Goal: Use online tool/utility: Utilize a website feature to perform a specific function

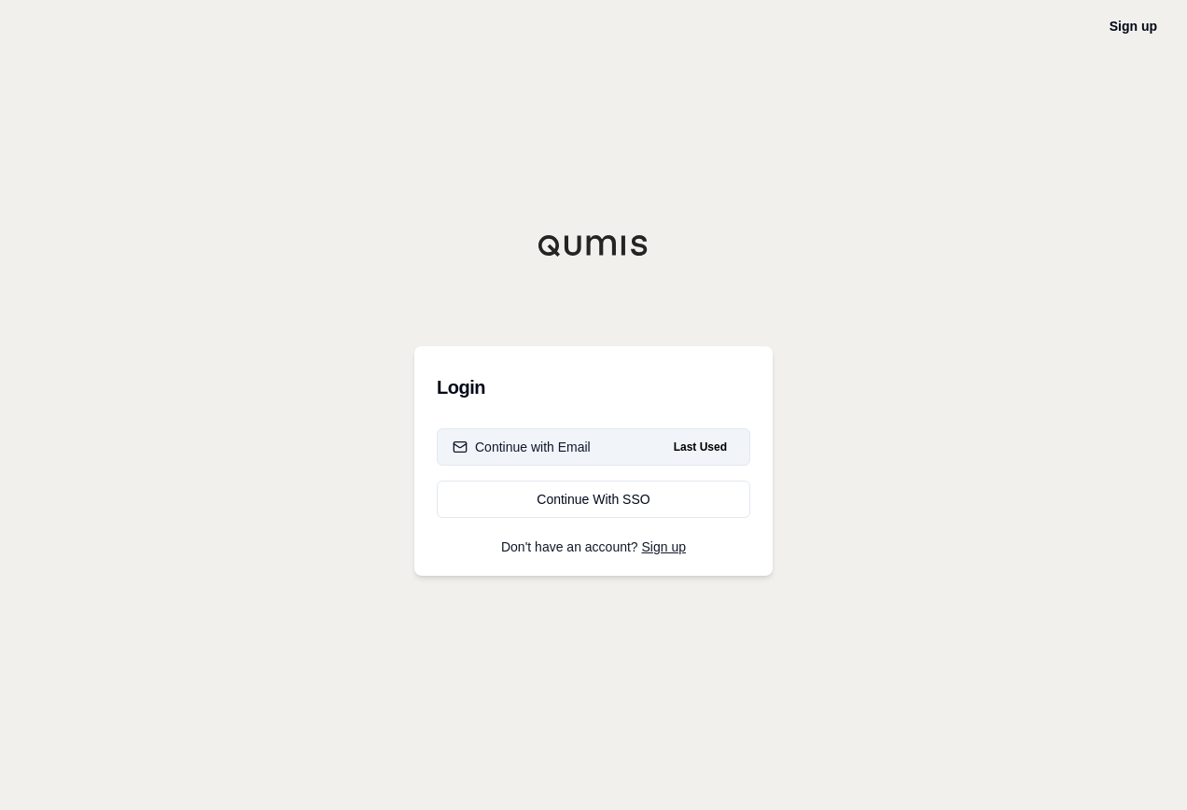
click at [566, 450] on div "Continue with Email" at bounding box center [522, 447] width 138 height 19
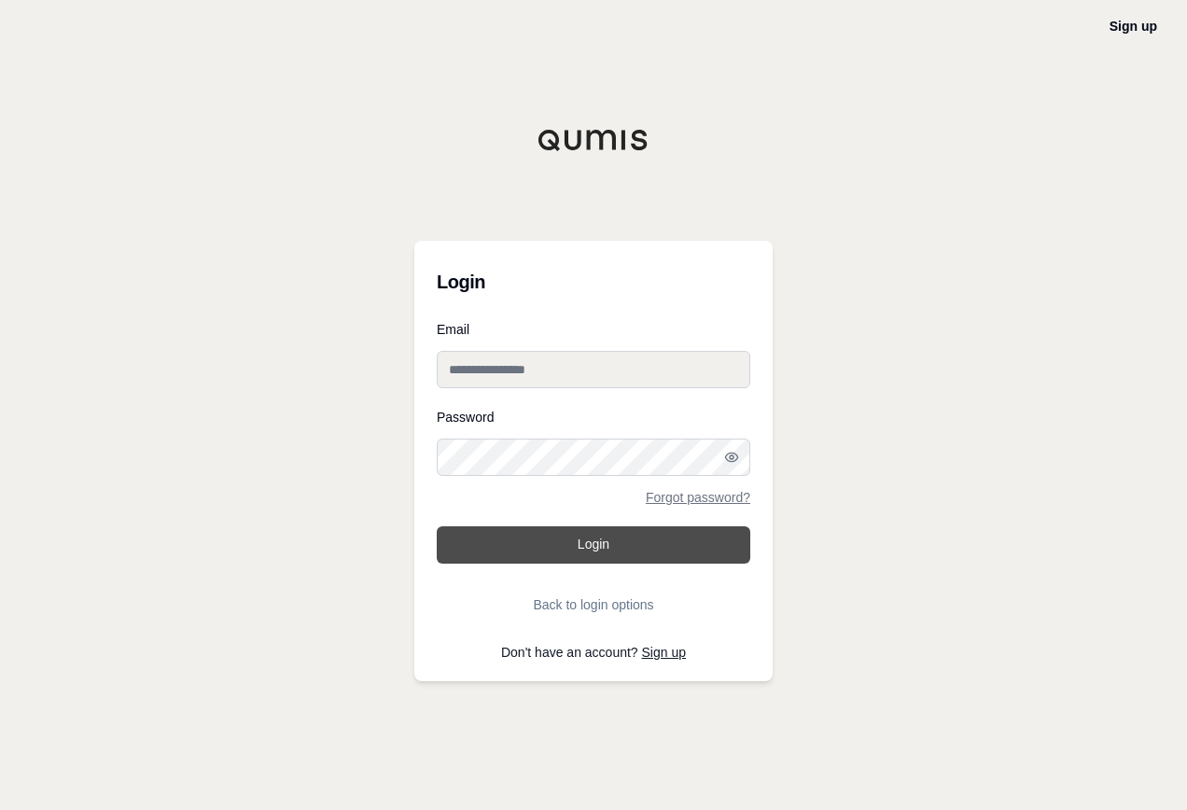
type input "**********"
click at [579, 536] on button "Login" at bounding box center [593, 544] width 313 height 37
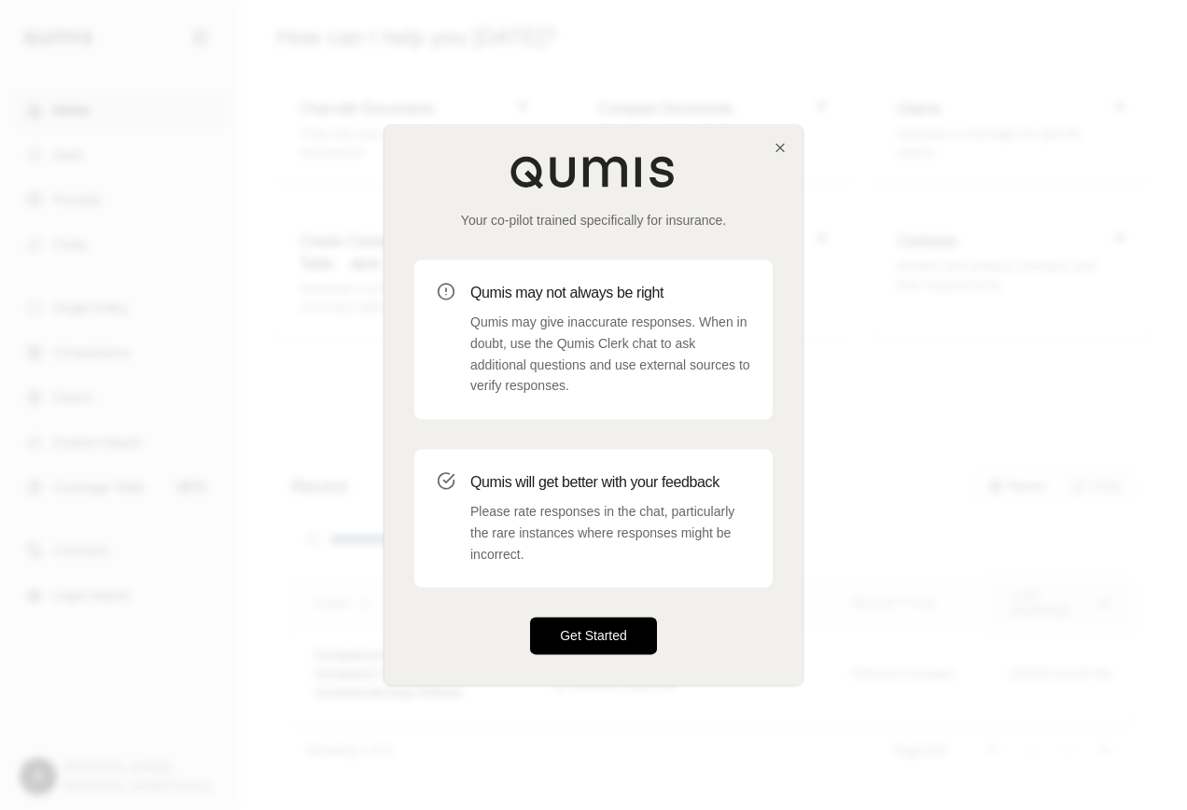
click at [620, 635] on button "Get Started" at bounding box center [593, 636] width 127 height 37
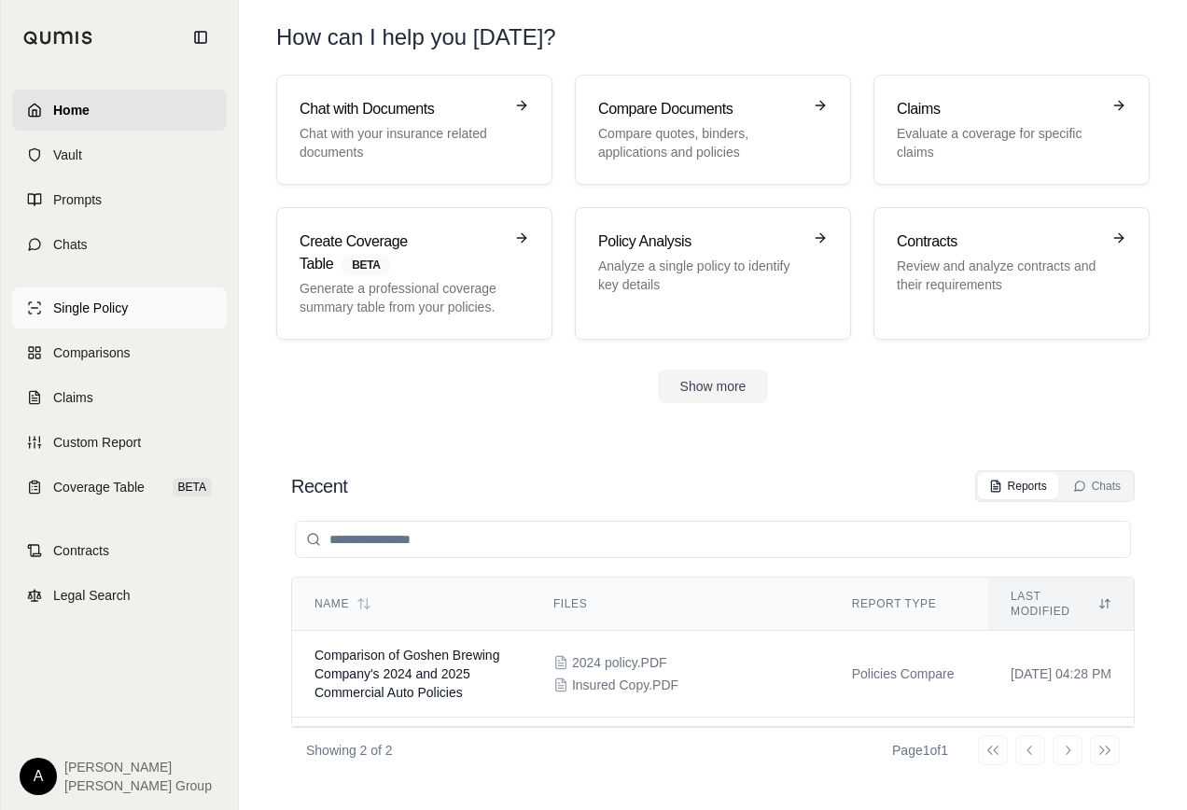
click at [78, 305] on span "Single Policy" at bounding box center [90, 308] width 75 height 19
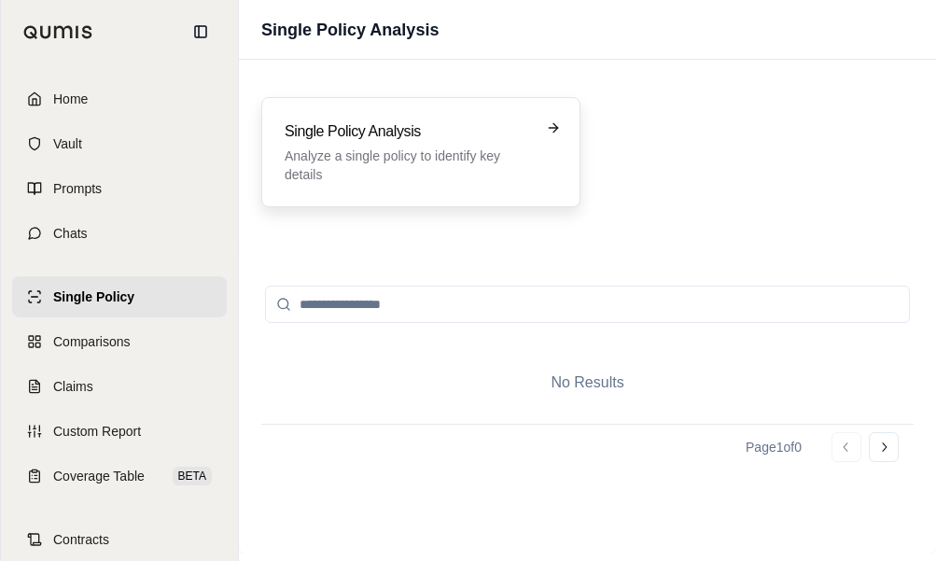
click at [383, 154] on p "Analyze a single policy to identify key details" at bounding box center [408, 164] width 246 height 37
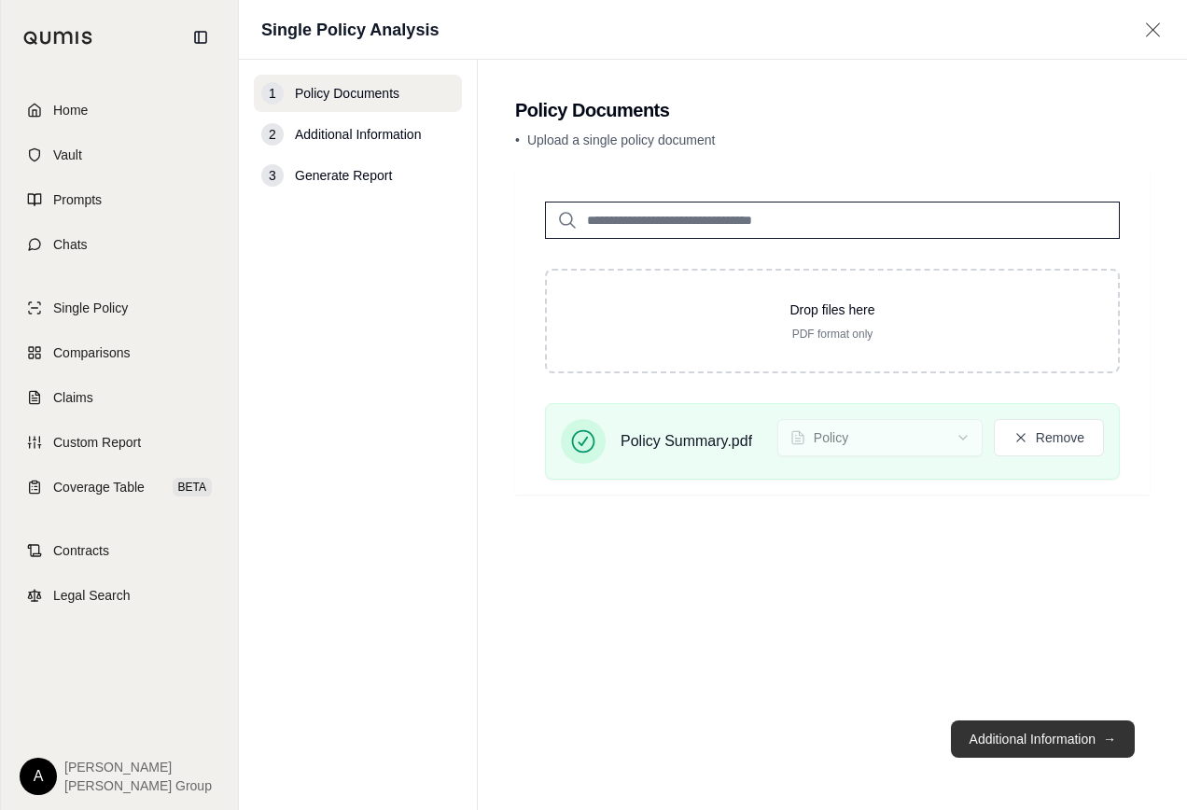
click at [1075, 749] on button "Additional Information →" at bounding box center [1043, 738] width 184 height 37
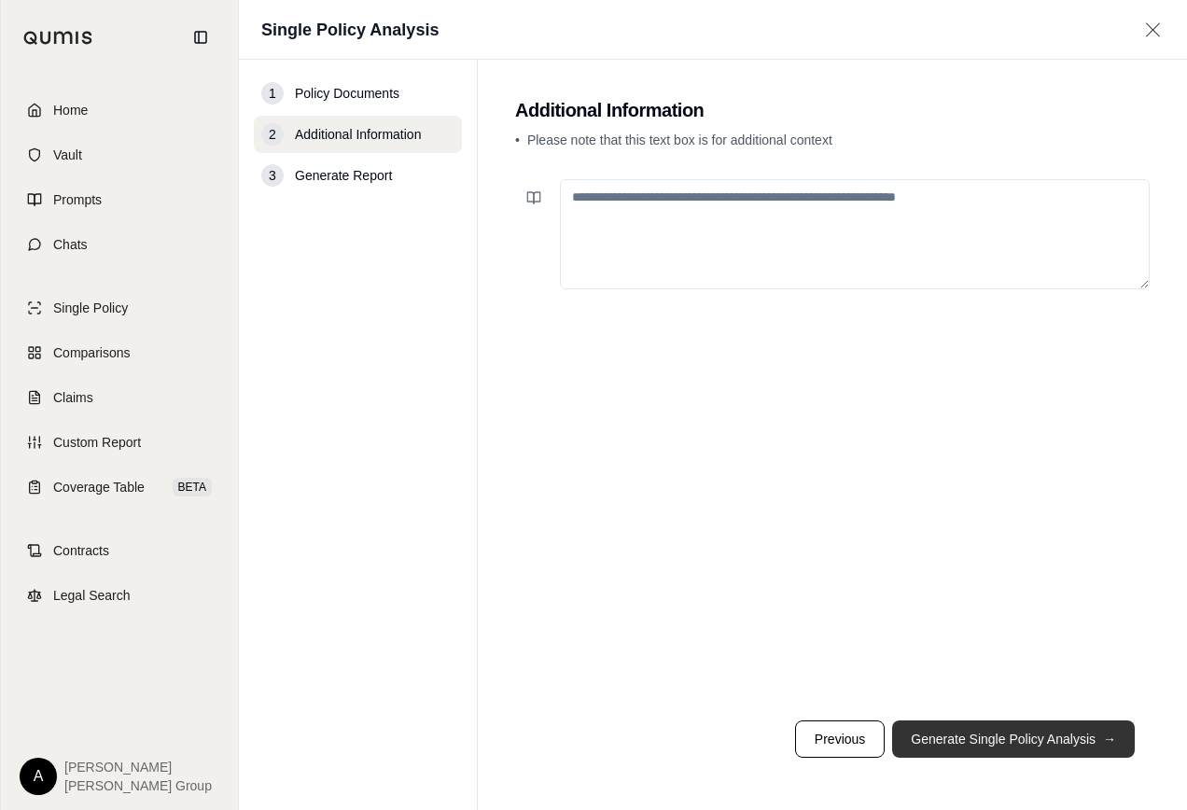
click at [1051, 739] on button "Generate Single Policy Analysis →" at bounding box center [1013, 738] width 243 height 37
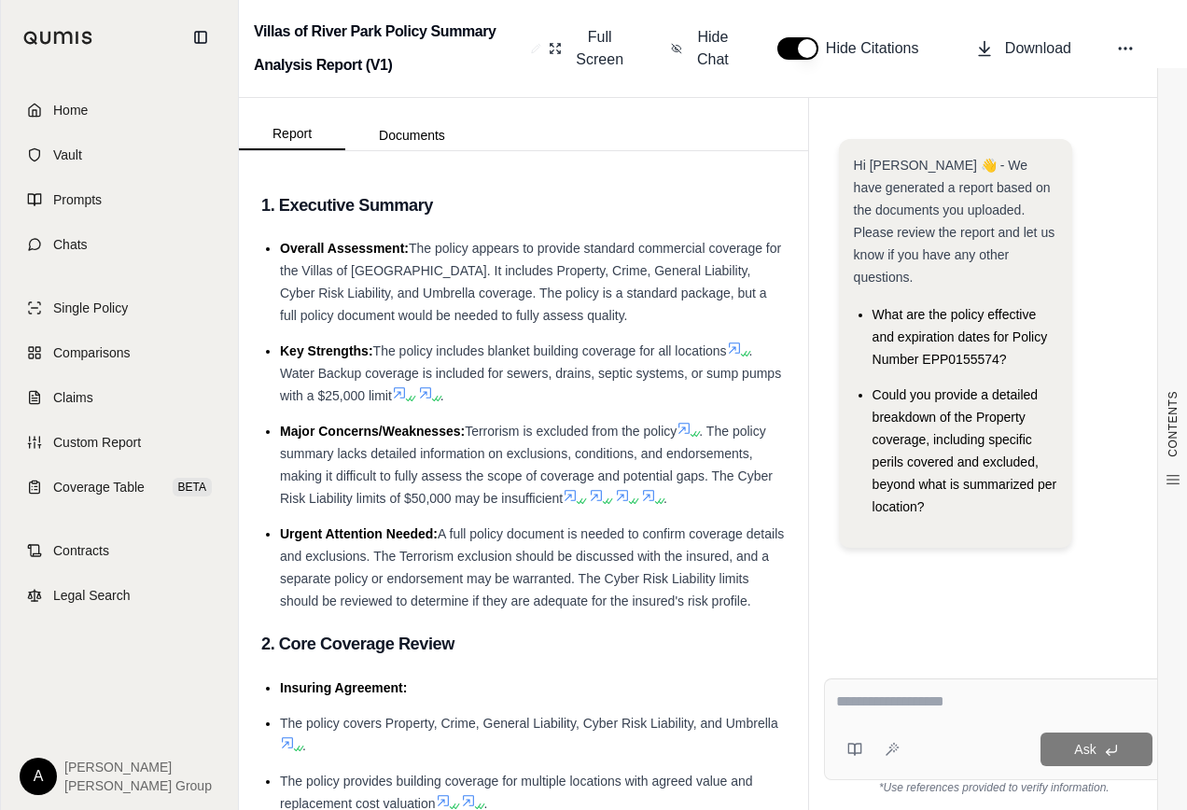
click at [887, 700] on textarea at bounding box center [994, 701] width 316 height 22
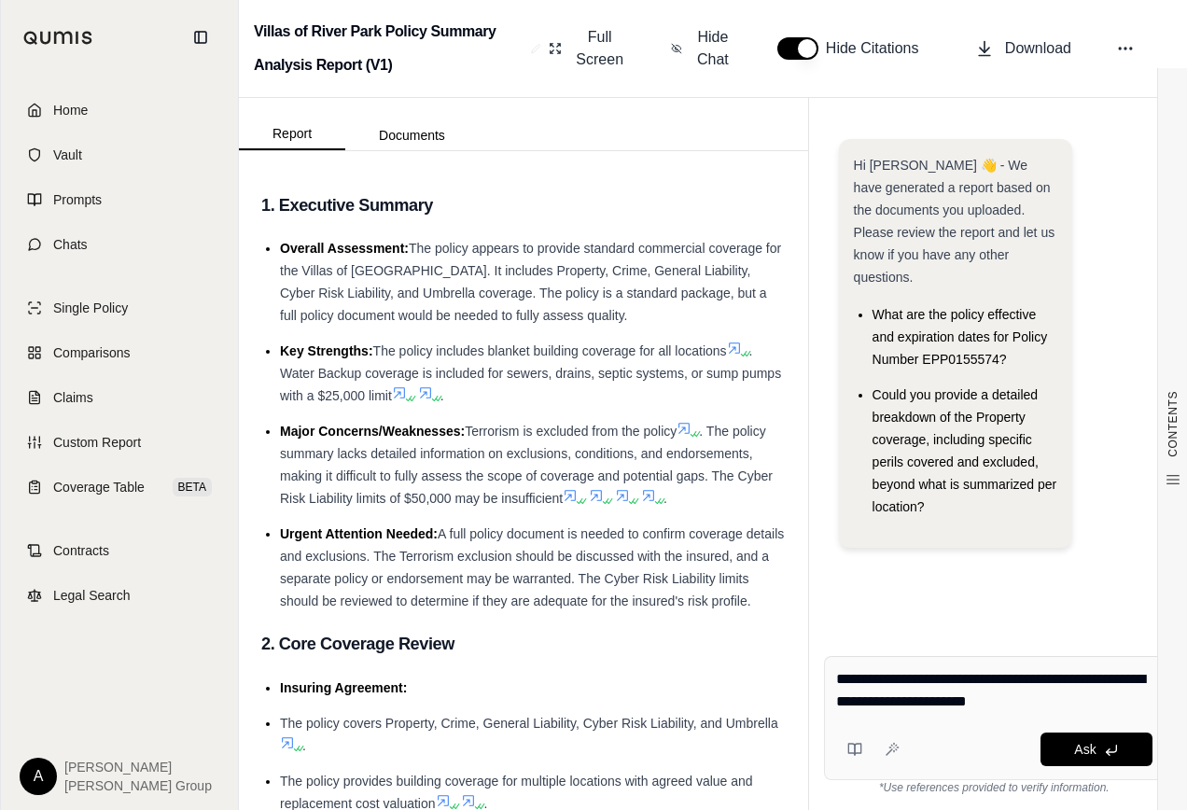
type textarea "**********"
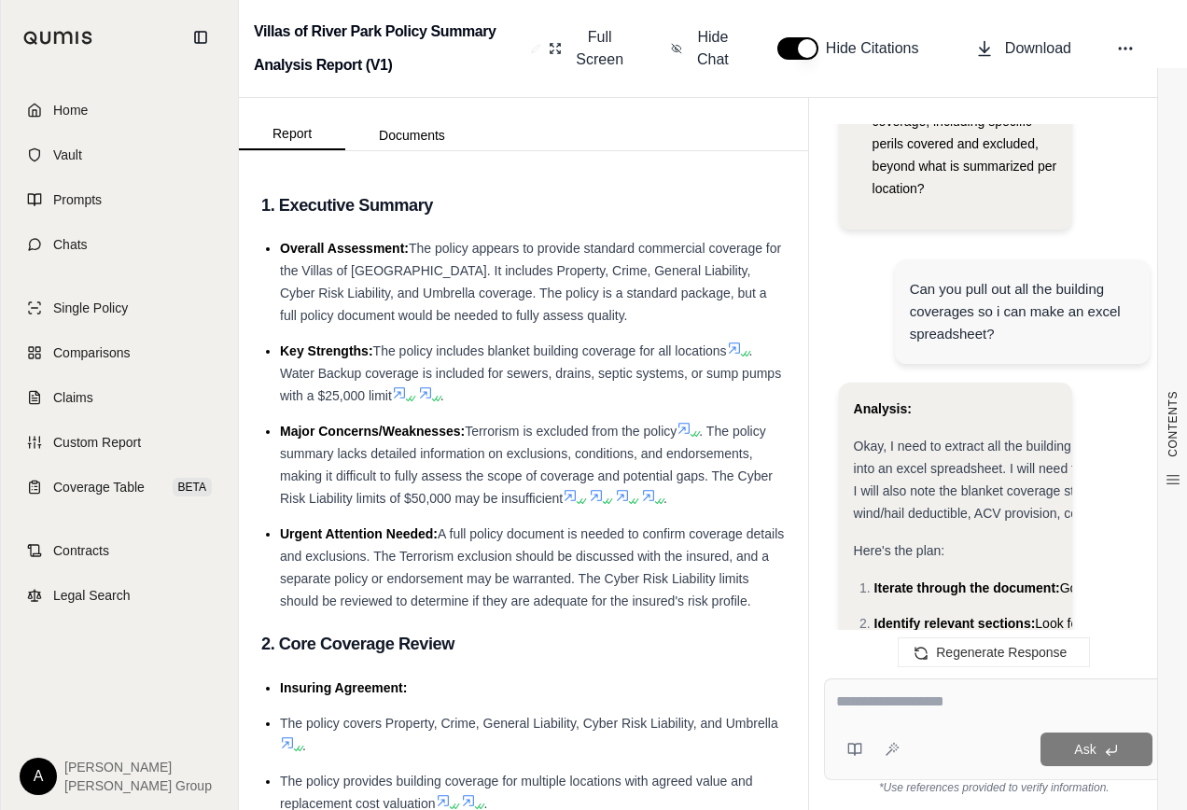
scroll to position [373, 0]
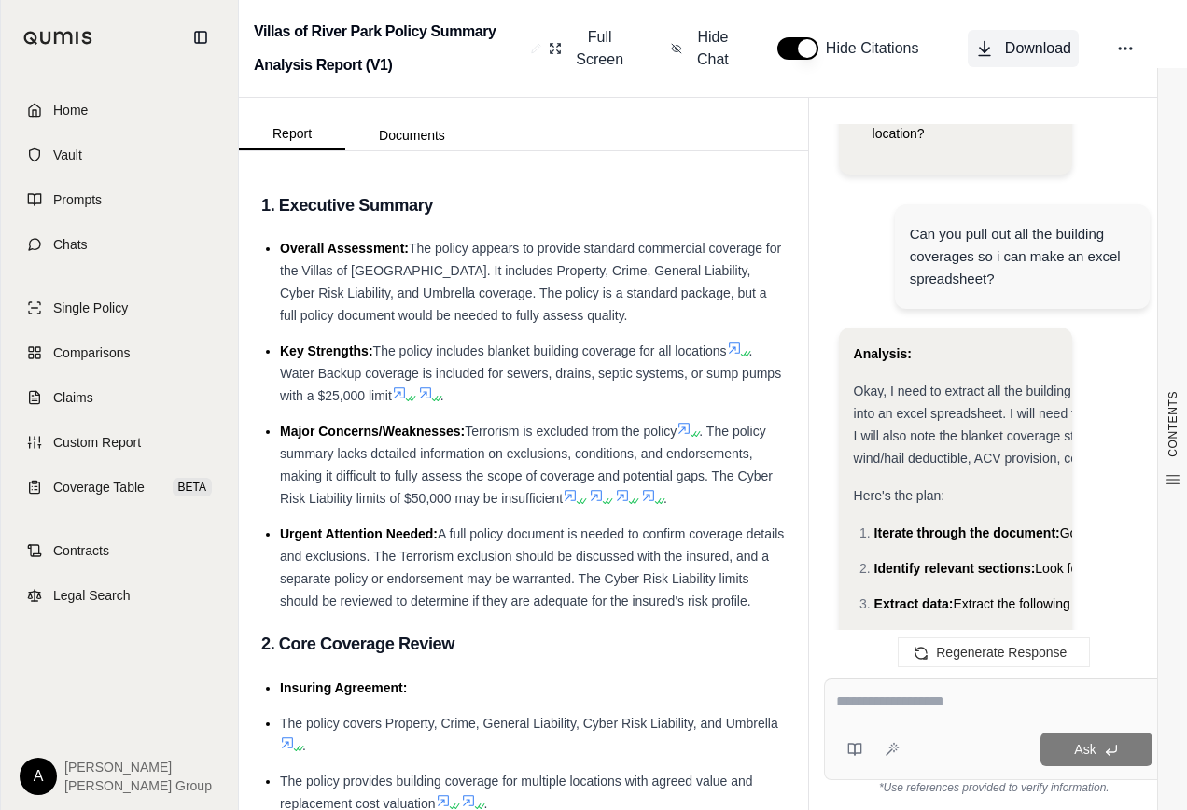
click at [1024, 45] on span "Download" at bounding box center [1038, 48] width 66 height 22
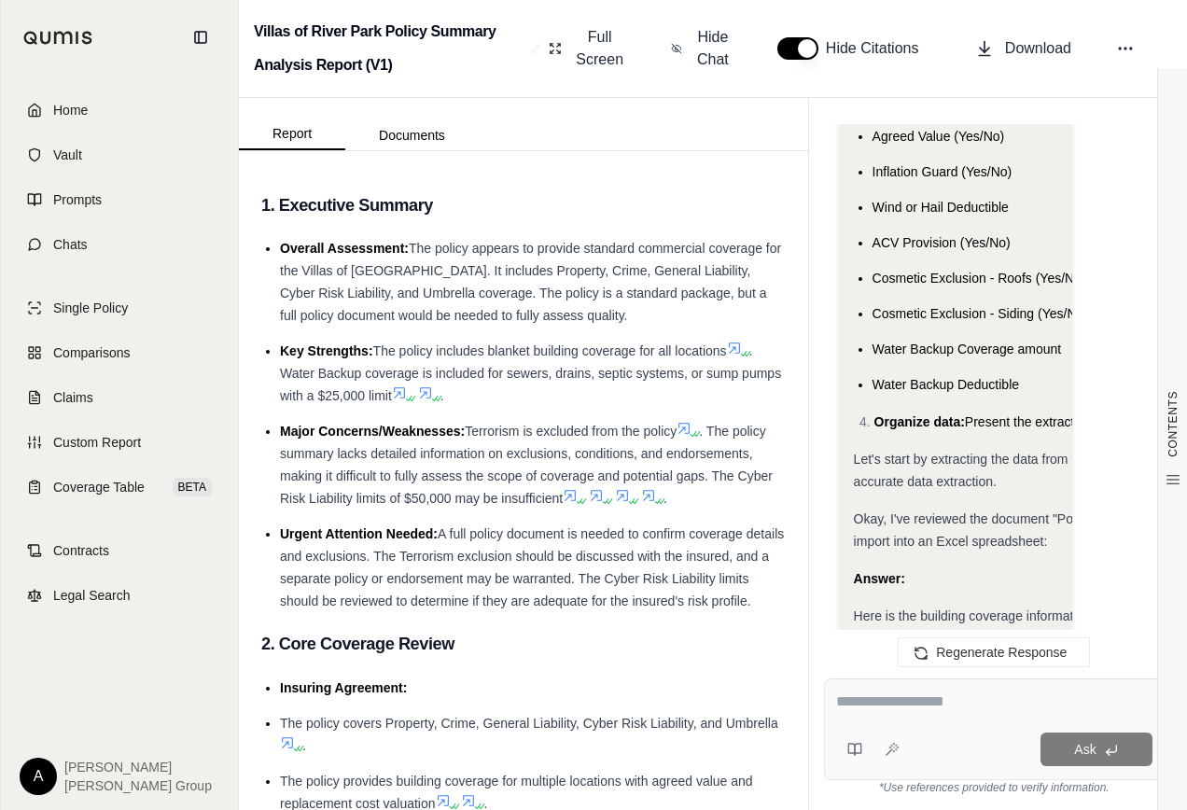
scroll to position [1213, 0]
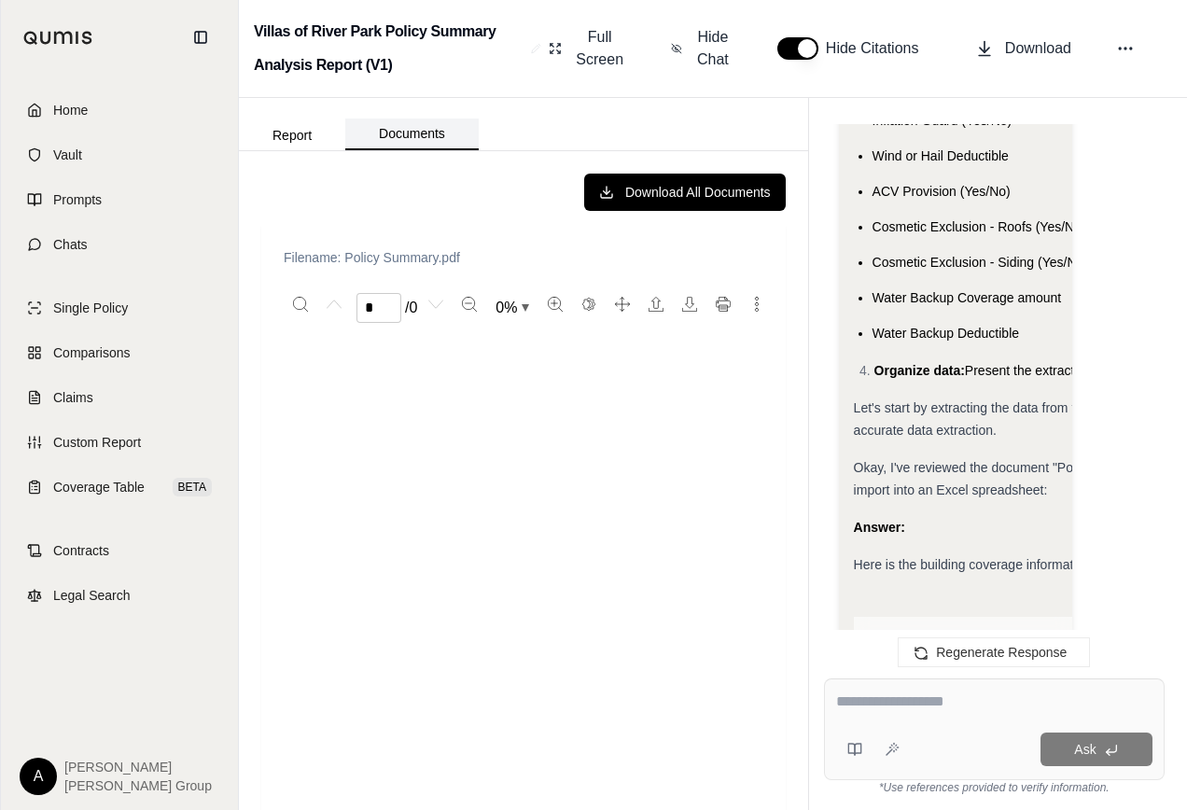
click at [429, 131] on button "Documents" at bounding box center [411, 134] width 133 height 32
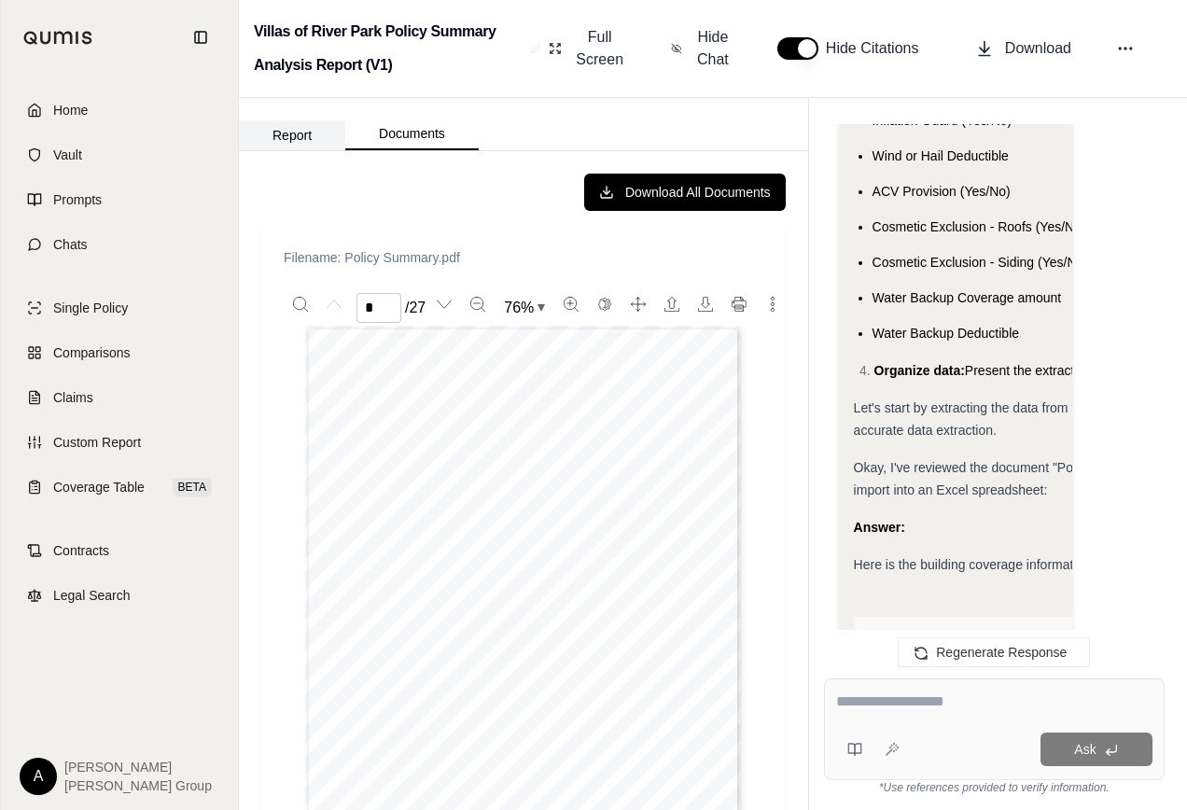
click at [301, 137] on button "Report" at bounding box center [292, 135] width 106 height 30
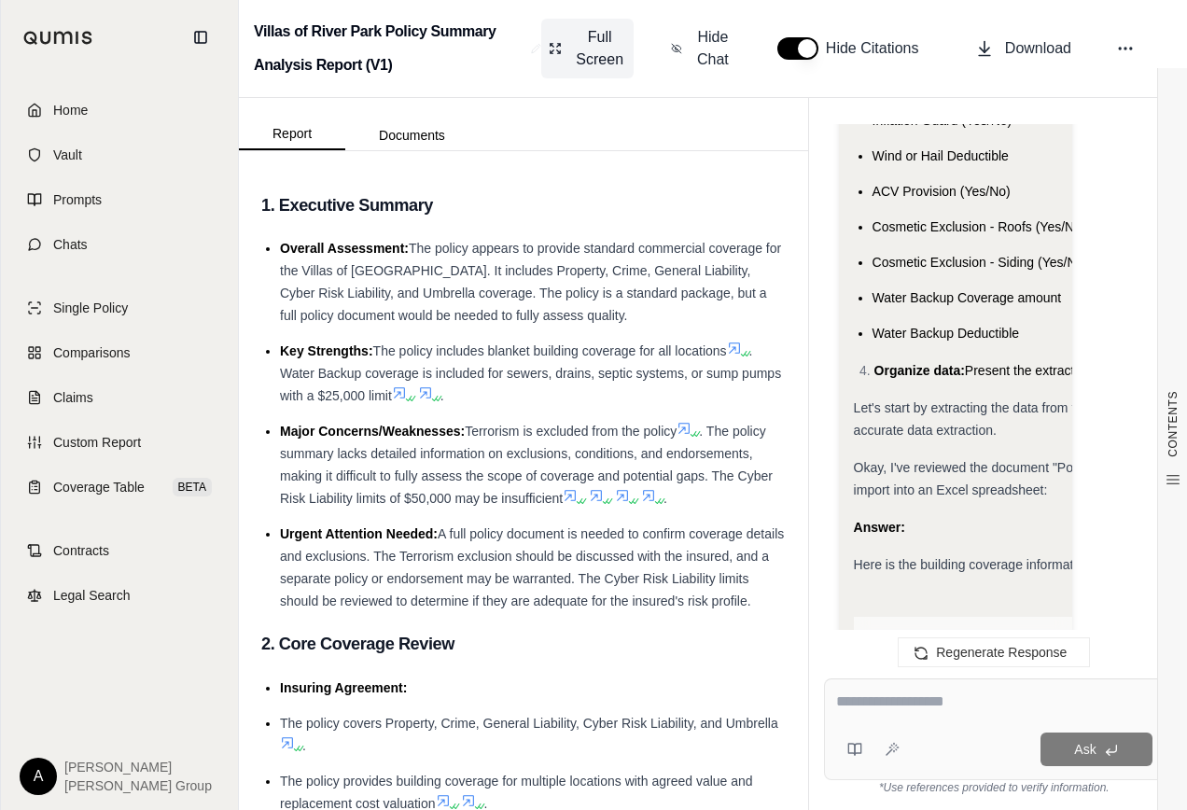
click at [587, 52] on span "Full Screen" at bounding box center [599, 48] width 53 height 45
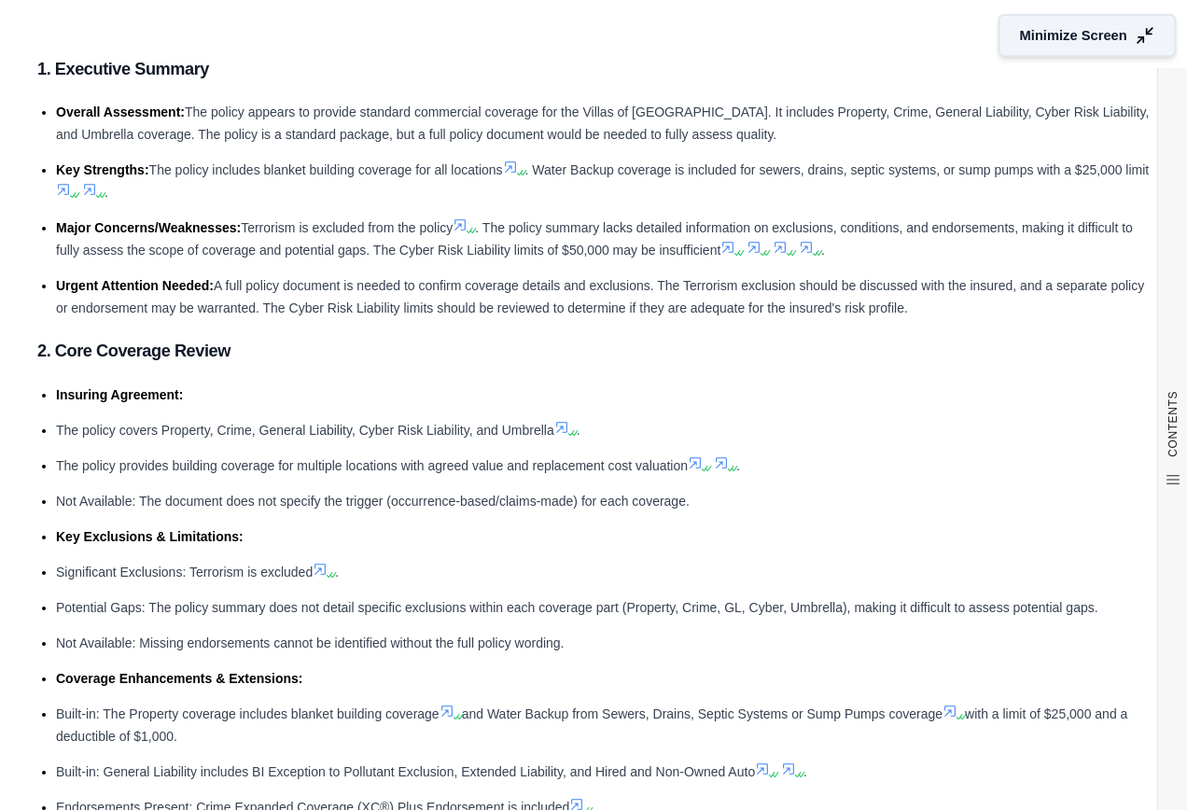
click at [1102, 35] on span "Minimize Screen" at bounding box center [1073, 36] width 107 height 20
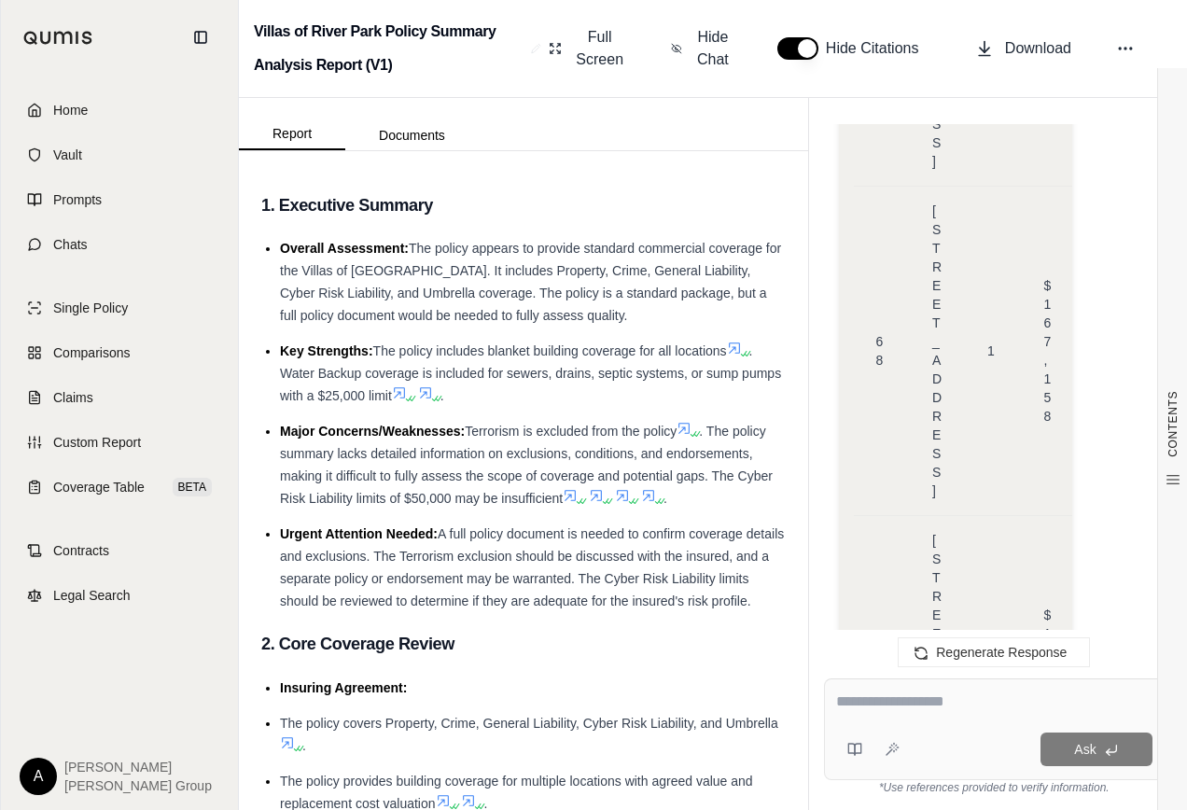
scroll to position [23890, 0]
click at [1121, 51] on icon at bounding box center [1125, 48] width 19 height 19
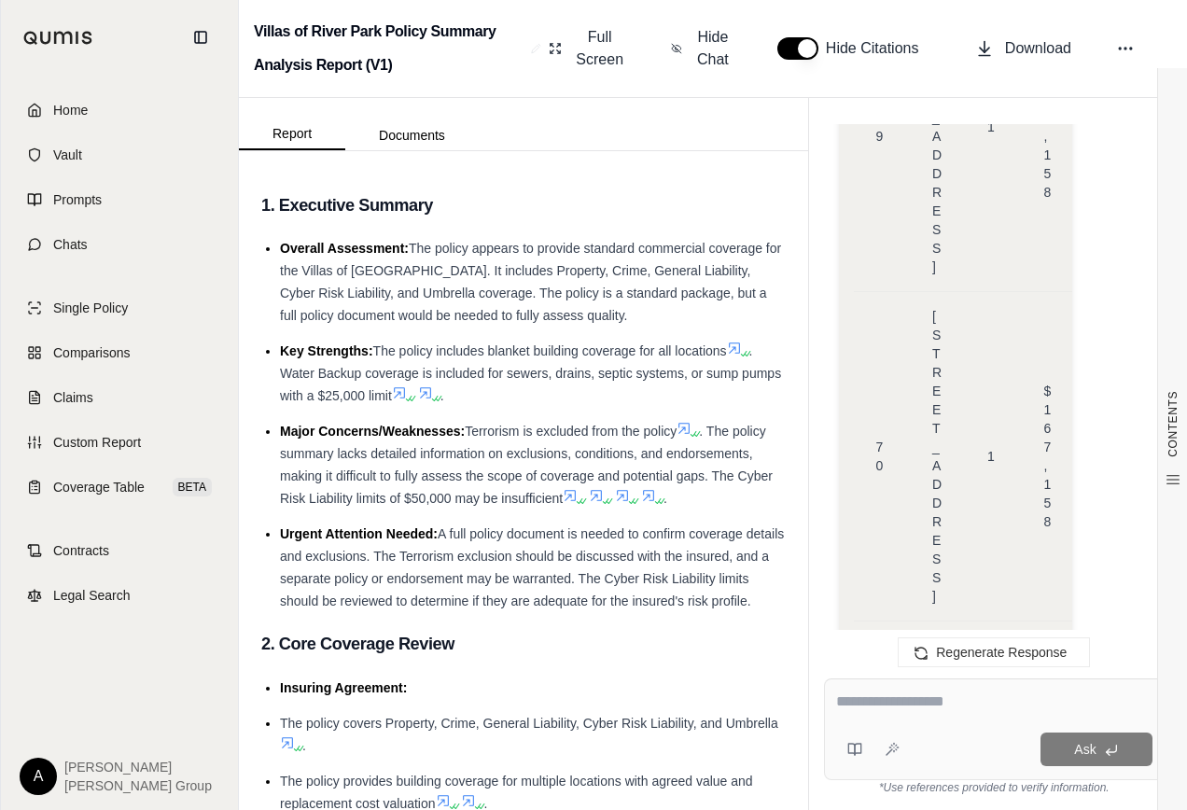
scroll to position [24637, 0]
click at [910, 717] on div at bounding box center [994, 704] width 316 height 29
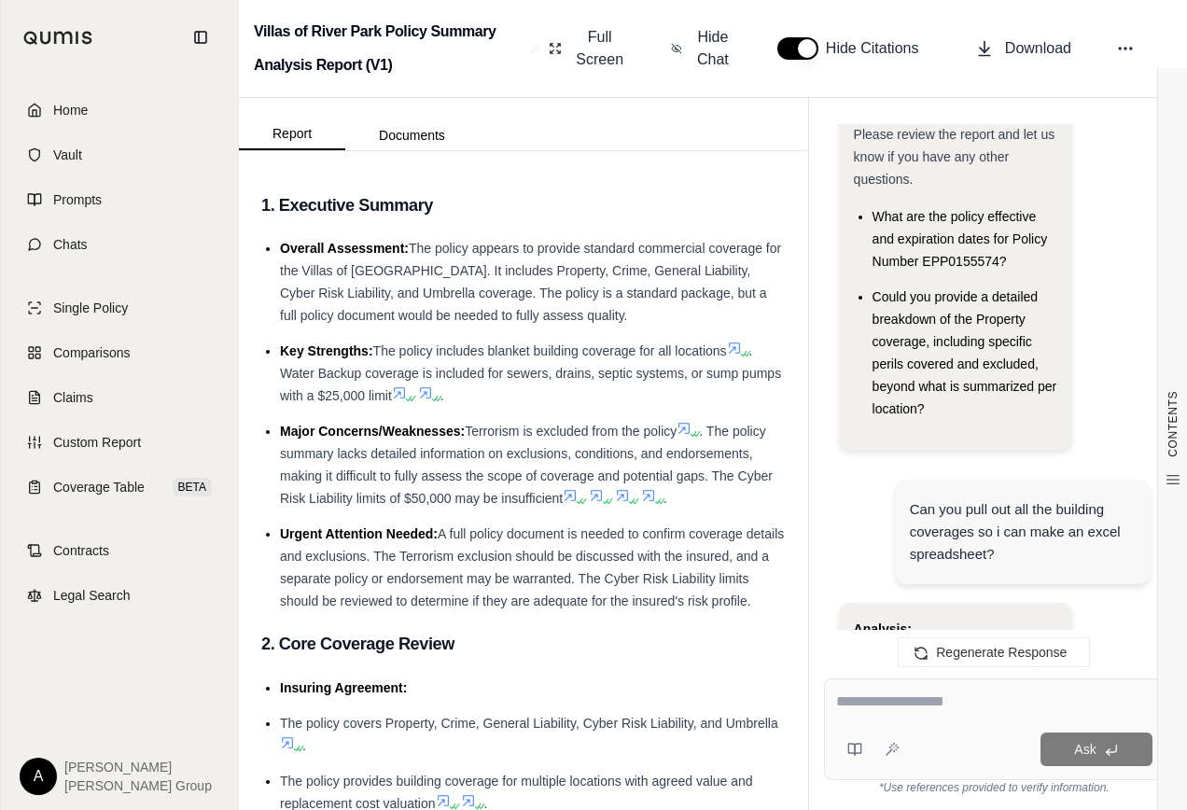
scroll to position [191, 0]
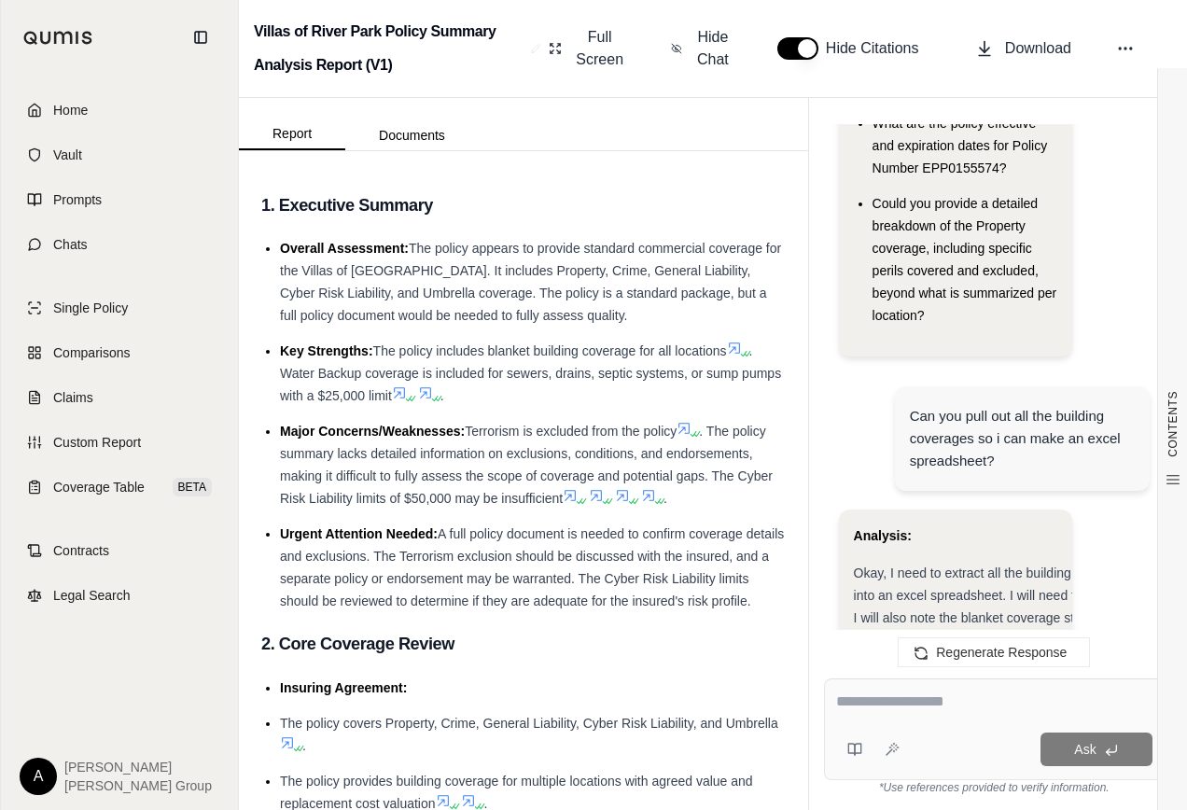
click at [901, 528] on strong "Analysis:" at bounding box center [883, 535] width 58 height 15
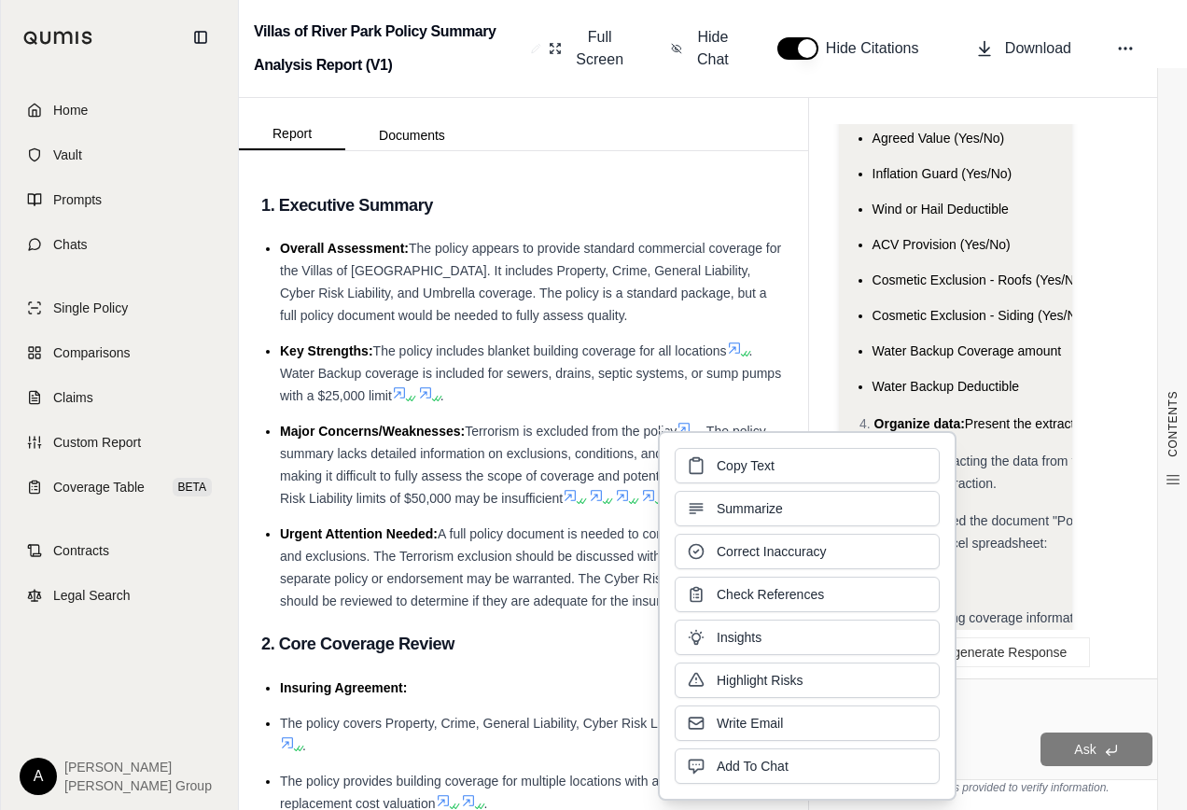
scroll to position [1591, 0]
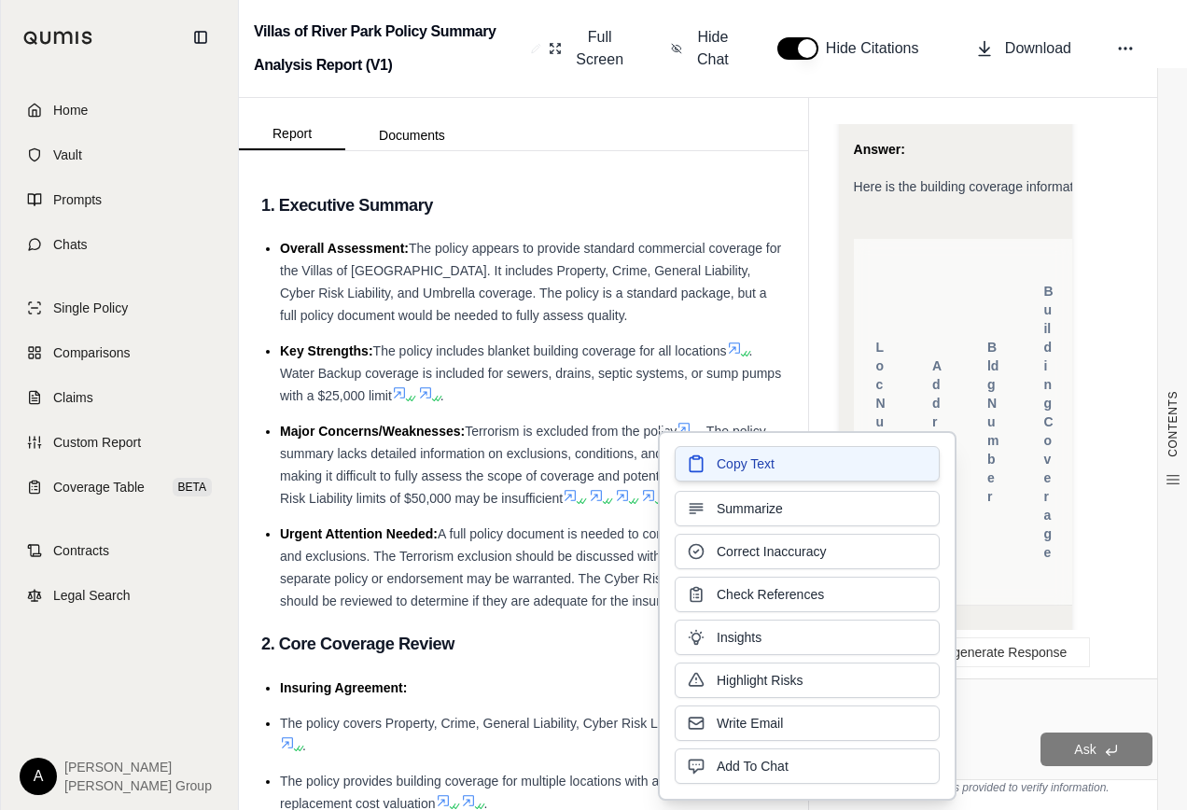
click at [757, 463] on span "Copy Text" at bounding box center [746, 463] width 58 height 19
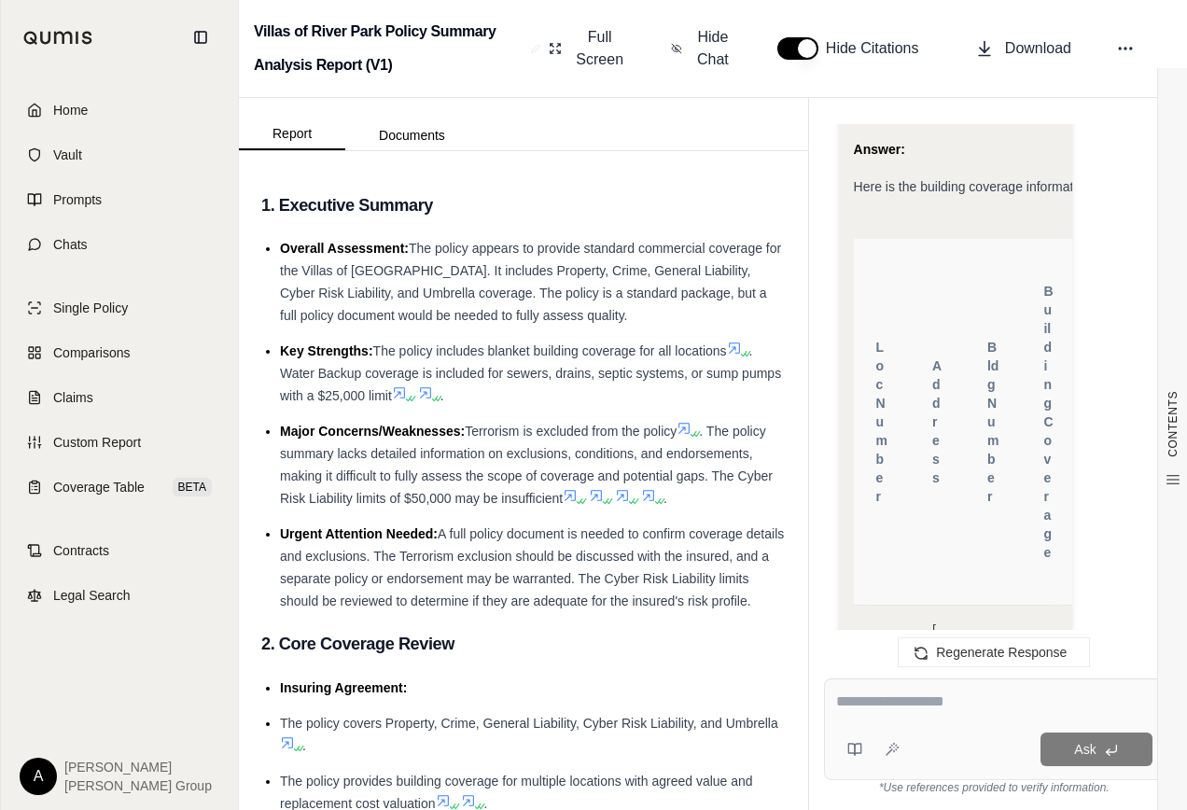
click at [917, 323] on th "Address" at bounding box center [937, 422] width 55 height 367
click at [890, 142] on strong "Answer:" at bounding box center [879, 149] width 51 height 15
click at [715, 62] on span "Hide Chat" at bounding box center [712, 48] width 39 height 45
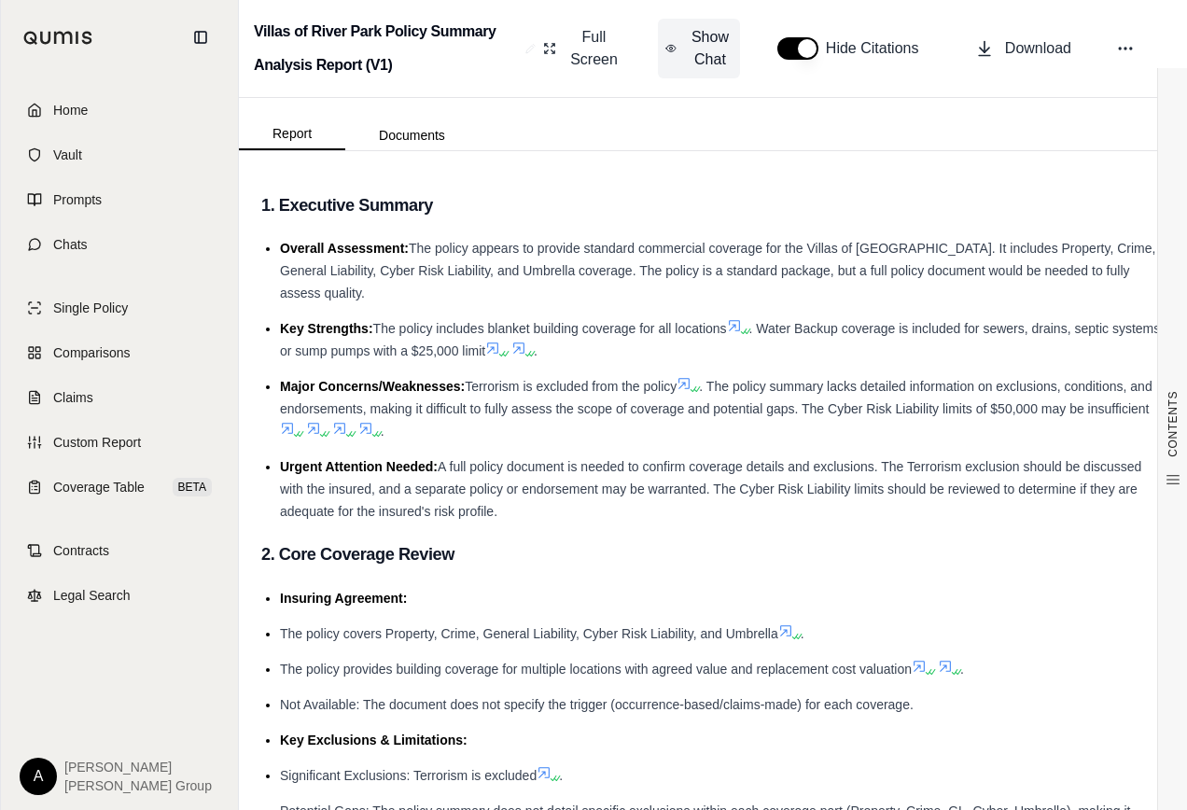
scroll to position [25290, 0]
click at [715, 62] on span "Show Chat" at bounding box center [710, 48] width 45 height 45
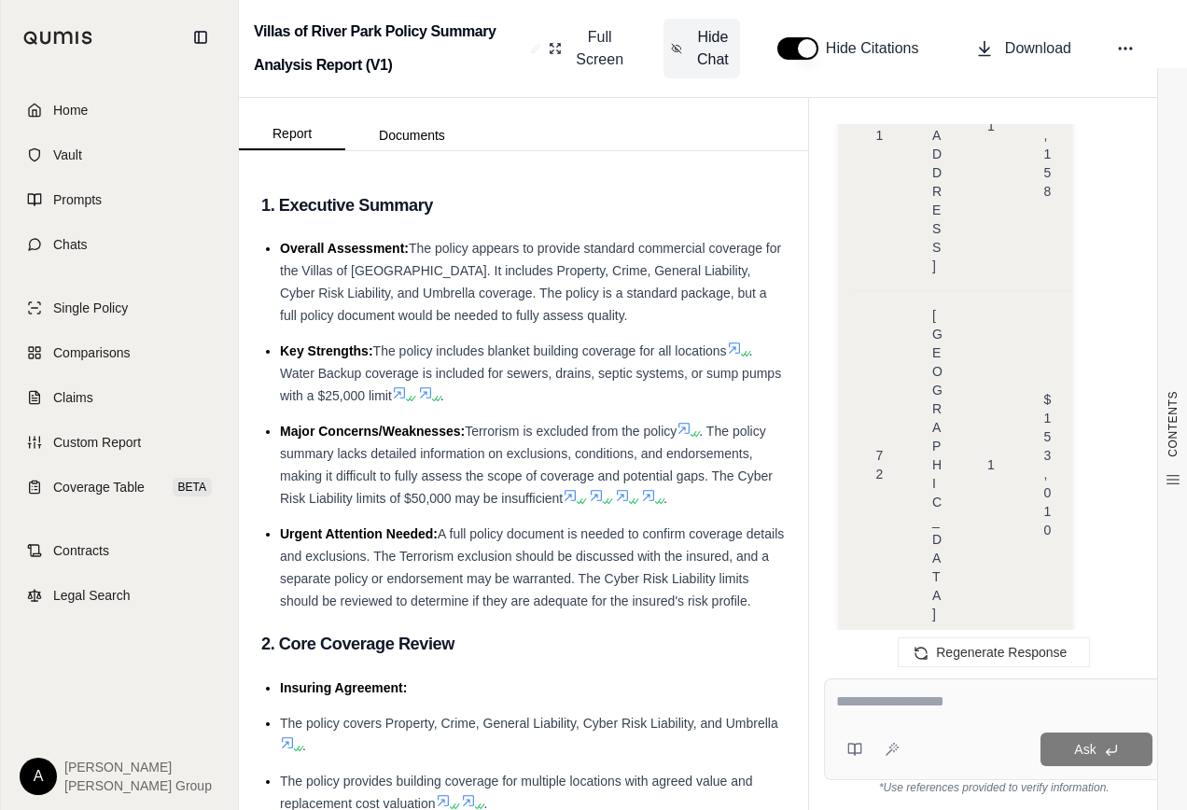
scroll to position [0, 0]
click at [895, 699] on textarea at bounding box center [994, 701] width 316 height 22
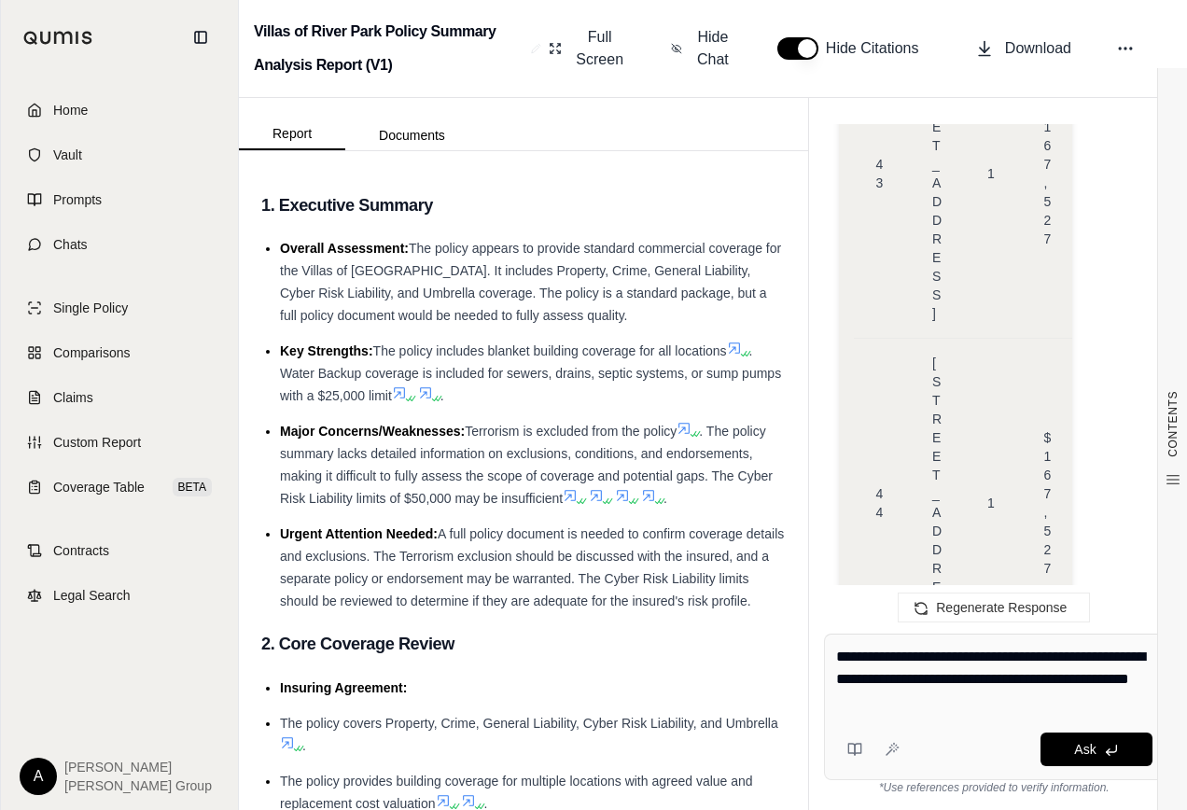
type textarea "**********"
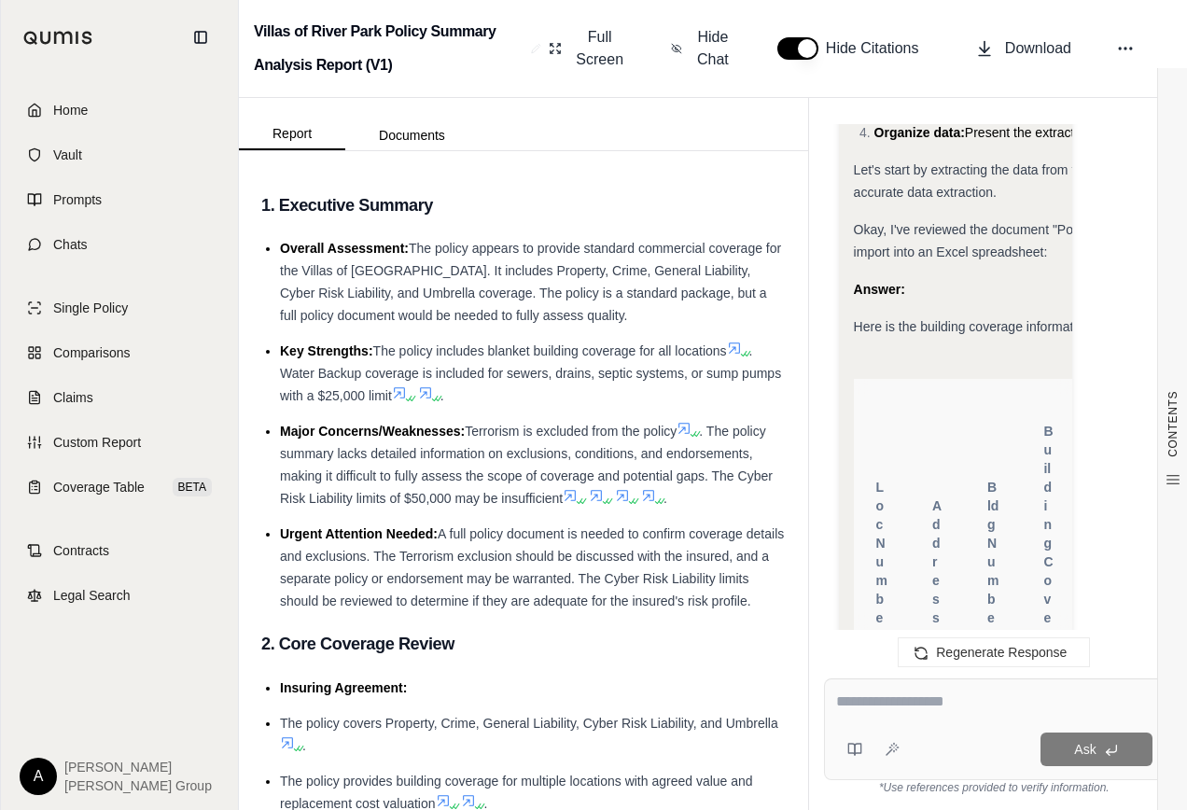
scroll to position [1503, 0]
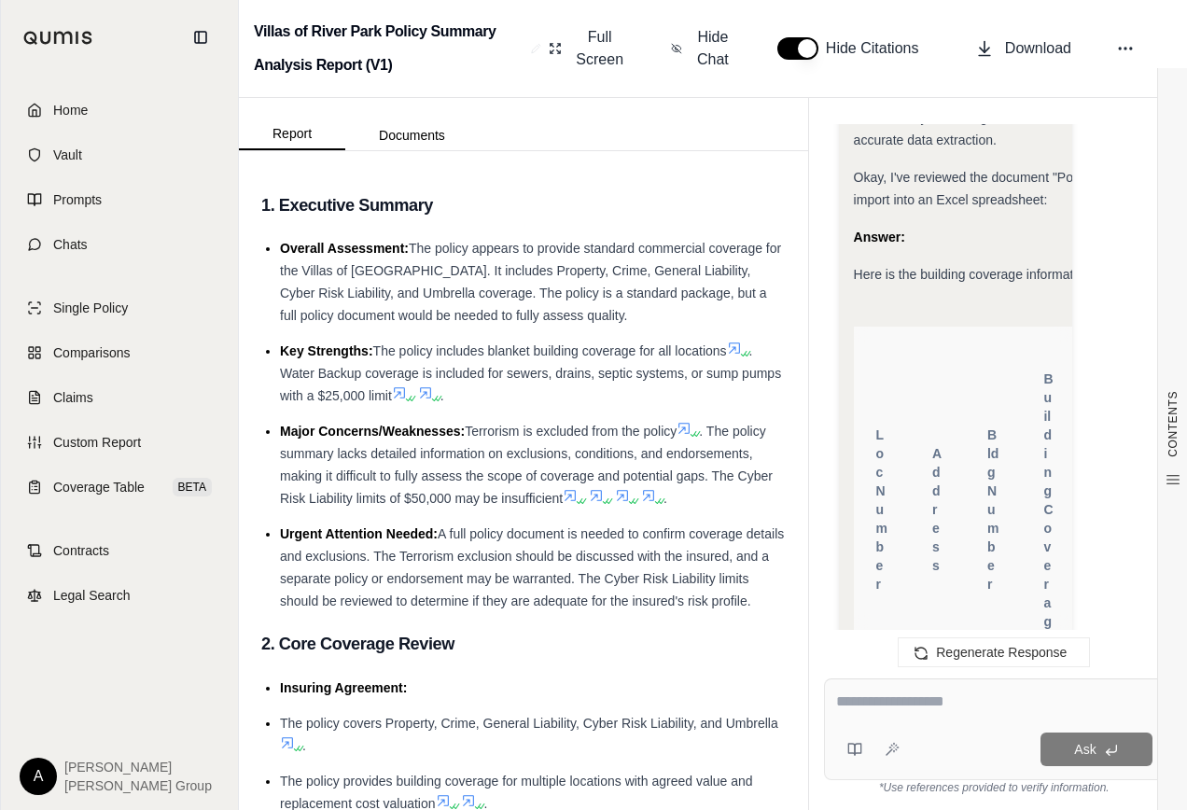
click at [864, 409] on th "Loc Number" at bounding box center [882, 510] width 56 height 367
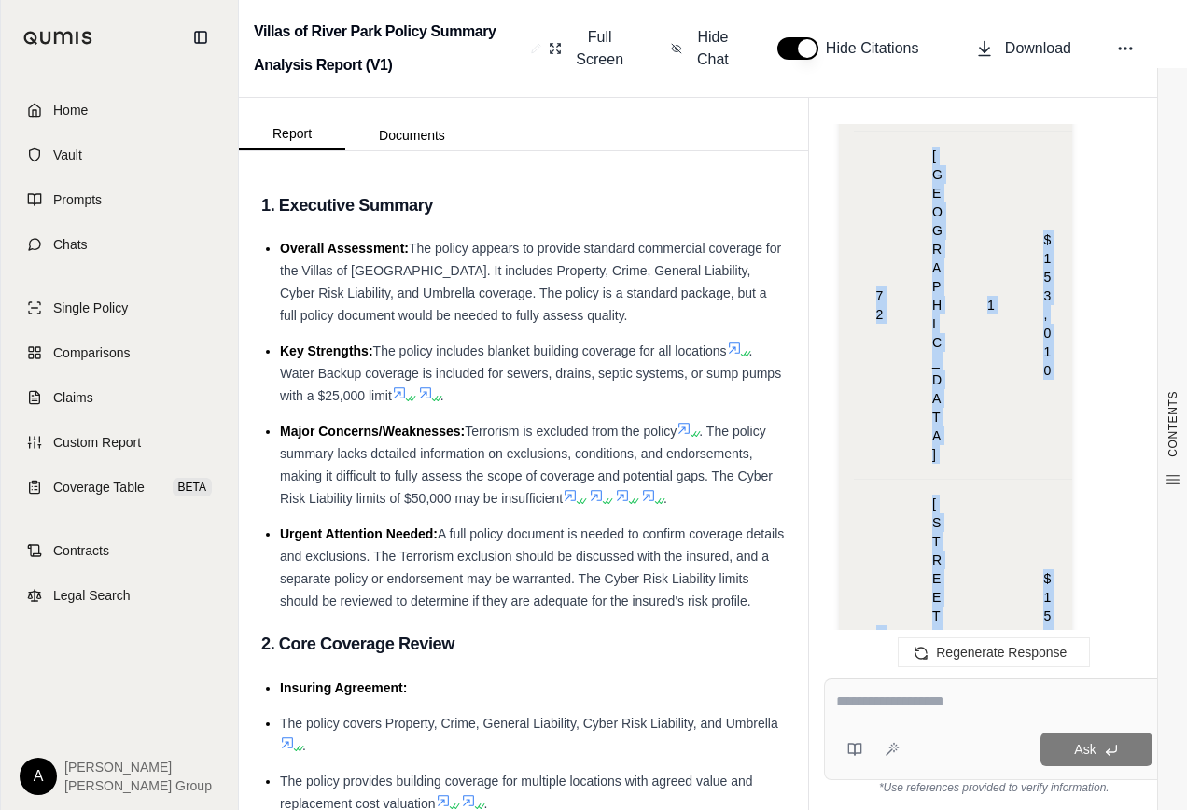
scroll to position [25418, 0]
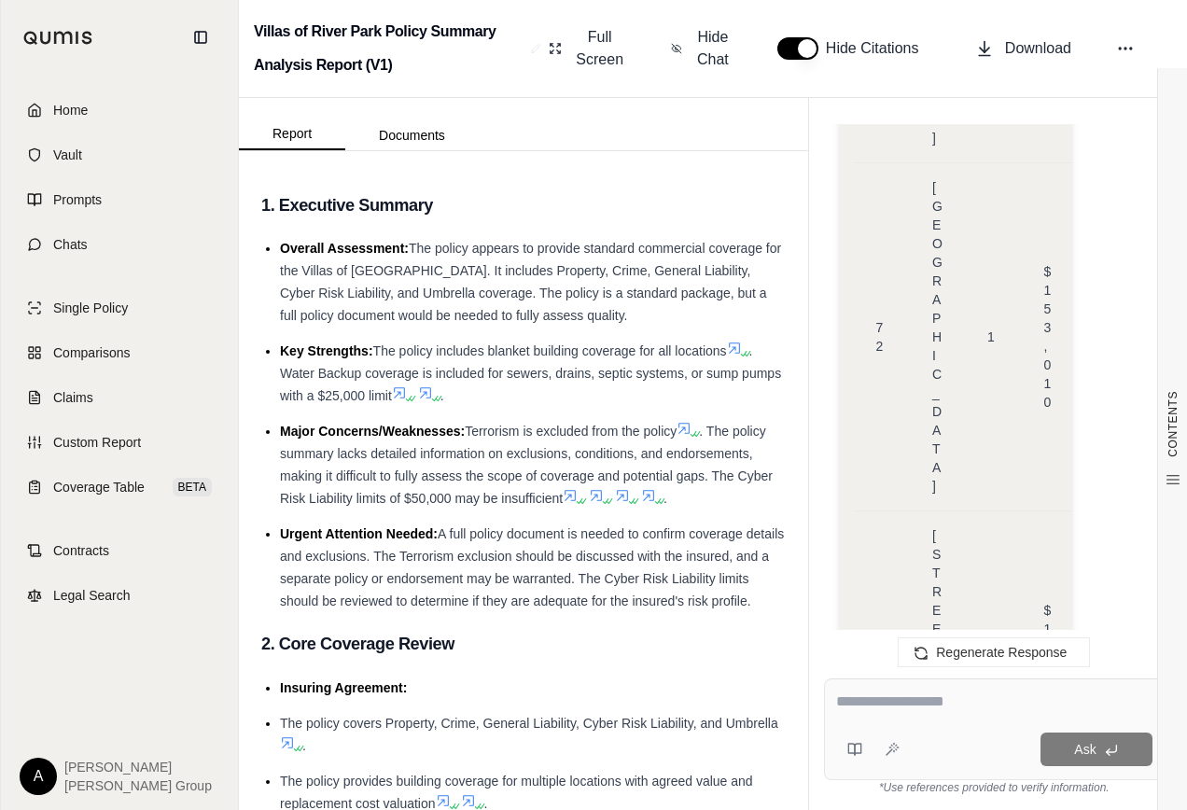
drag, startPoint x: 876, startPoint y: 410, endPoint x: 1055, endPoint y: 414, distance: 179.2
copy thead
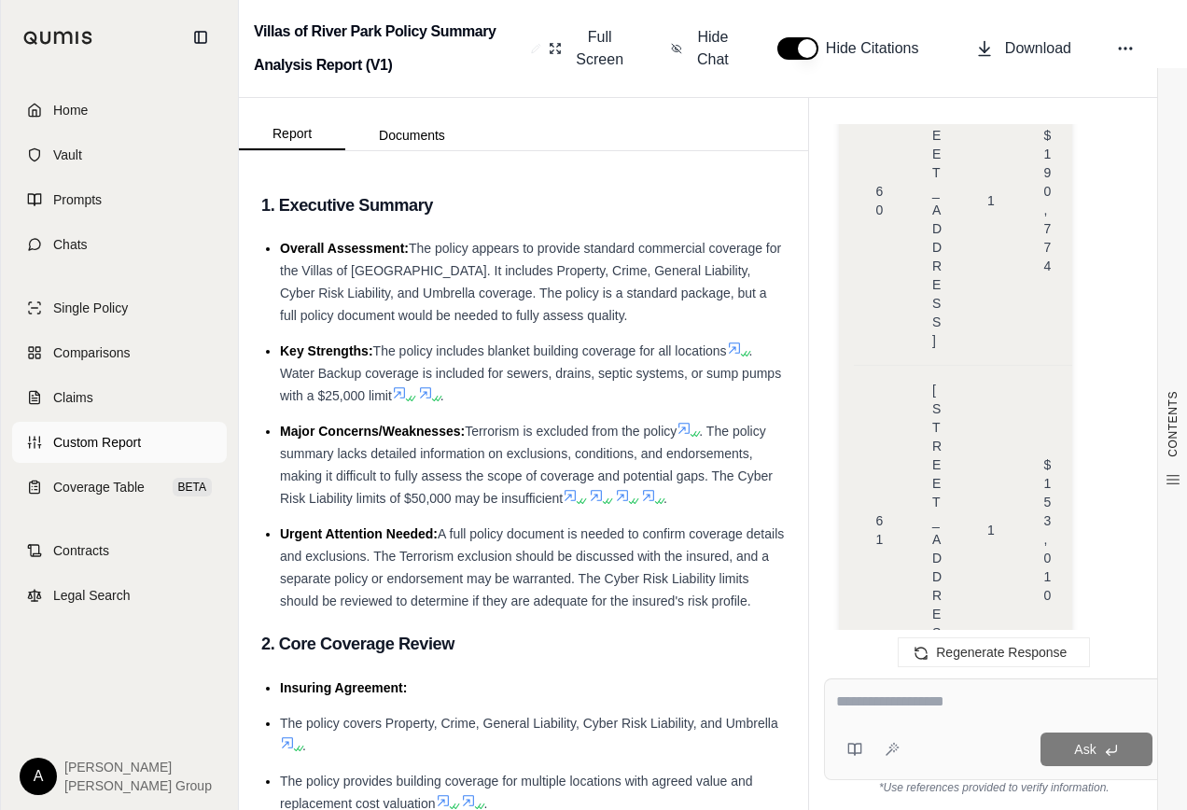
click at [112, 444] on span "Custom Report" at bounding box center [97, 442] width 88 height 19
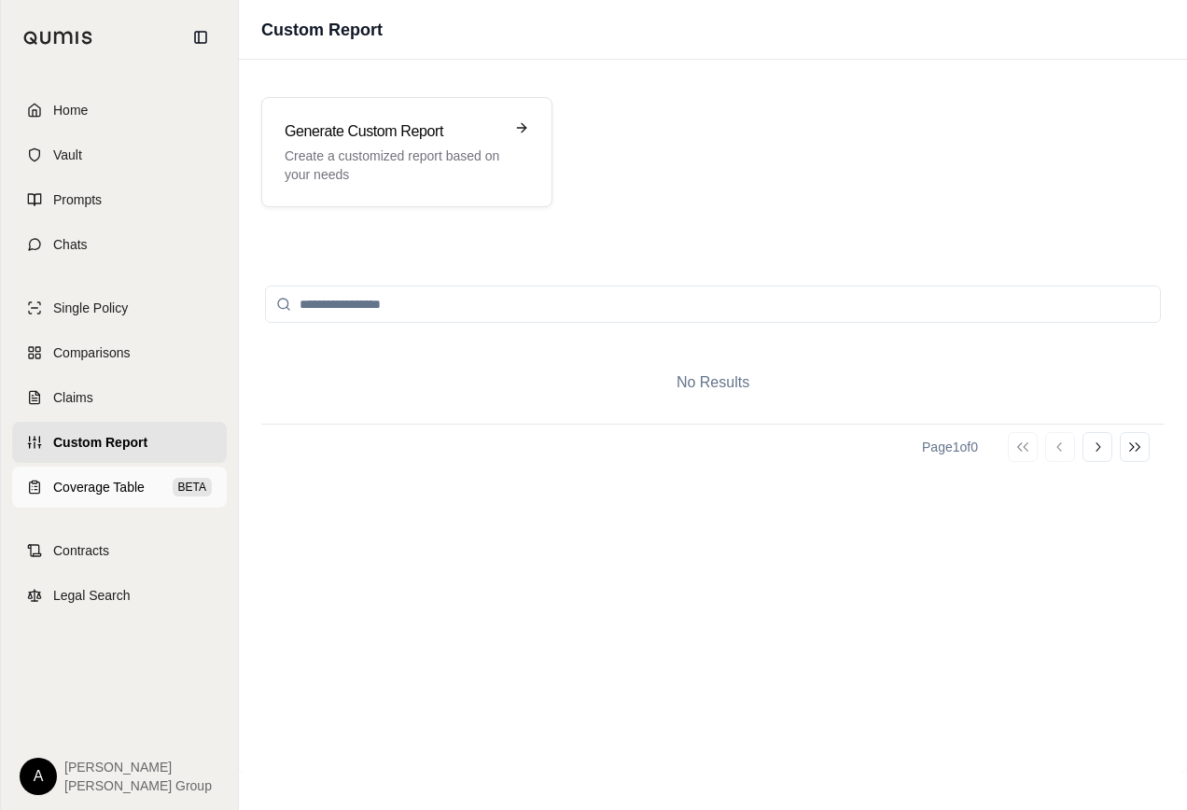
click at [114, 491] on span "Coverage Table" at bounding box center [98, 487] width 91 height 19
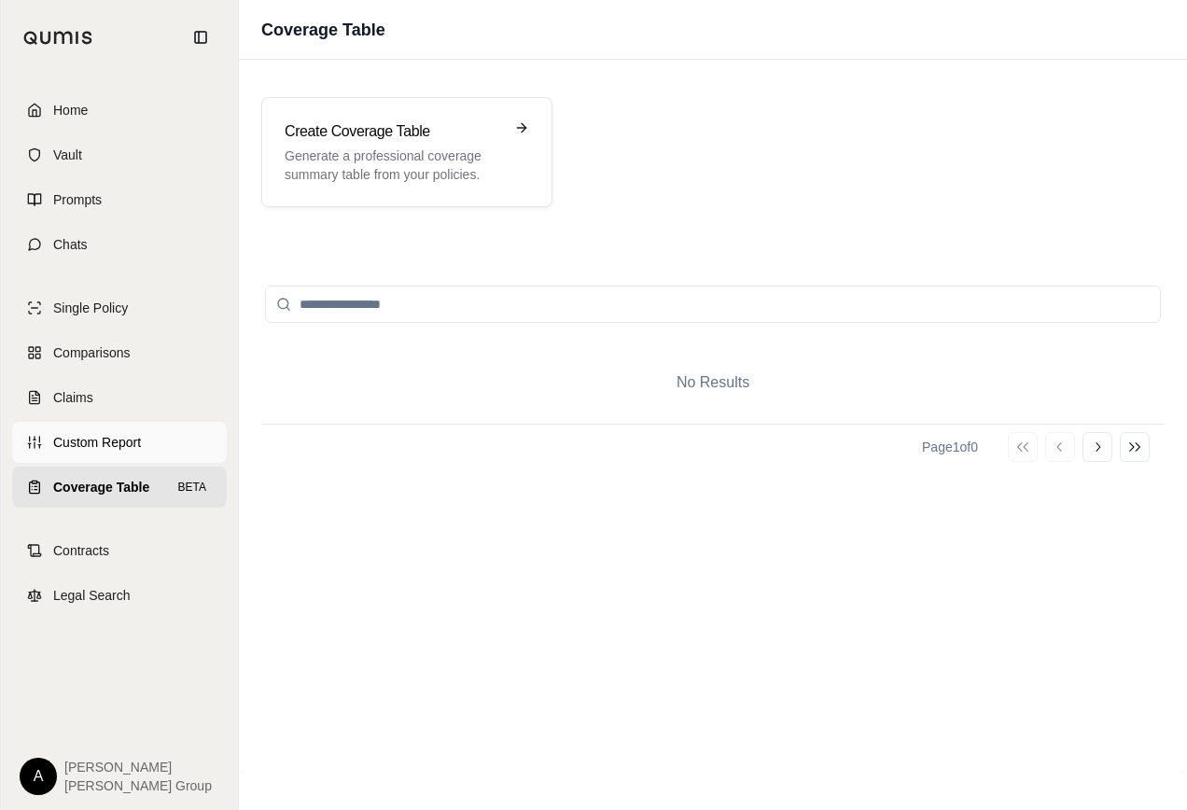
click at [99, 440] on span "Custom Report" at bounding box center [97, 442] width 88 height 19
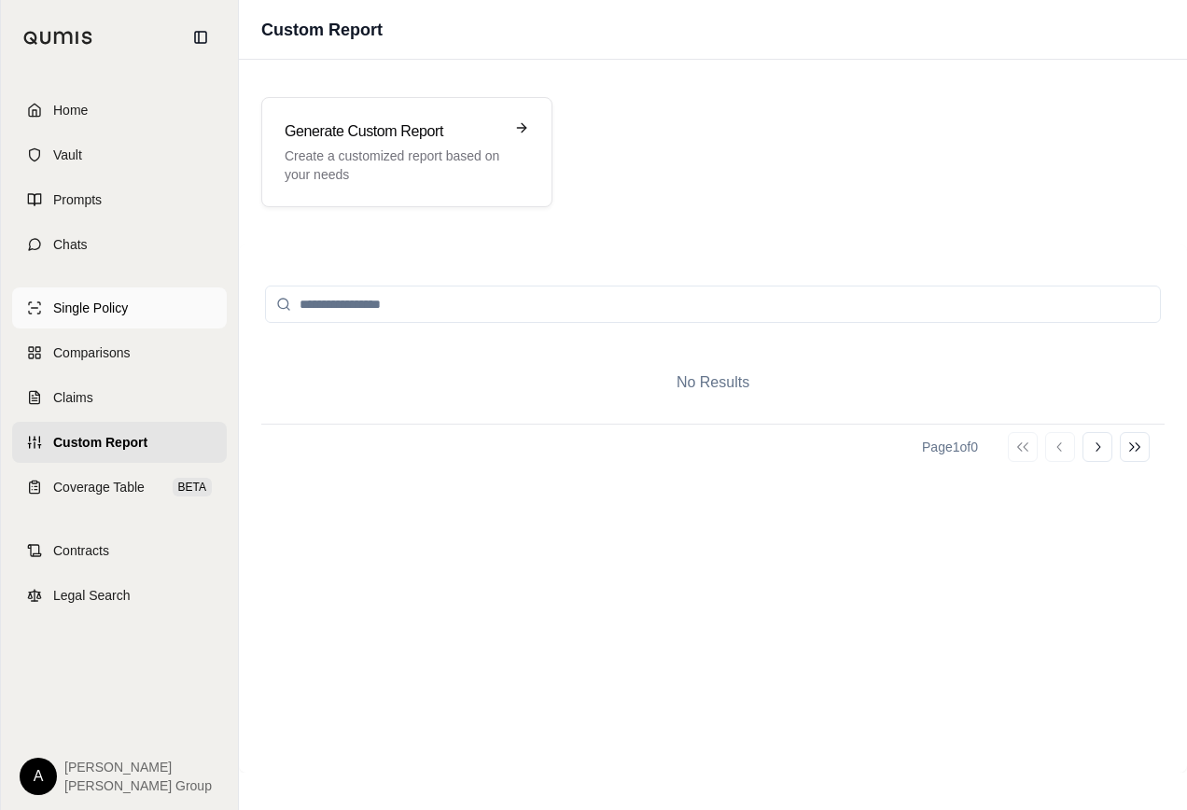
click at [82, 308] on span "Single Policy" at bounding box center [90, 308] width 75 height 19
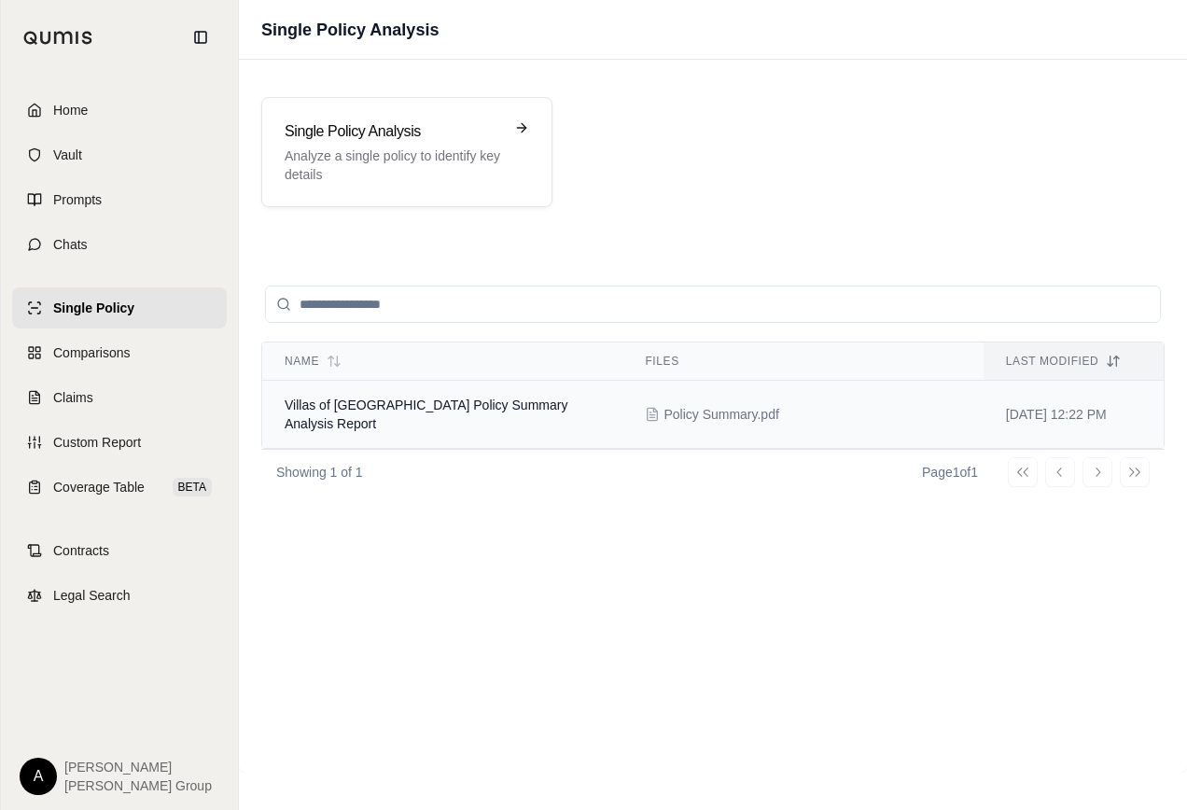
click at [567, 400] on span "Villas of [GEOGRAPHIC_DATA] Policy Summary Analysis Report" at bounding box center [426, 414] width 283 height 34
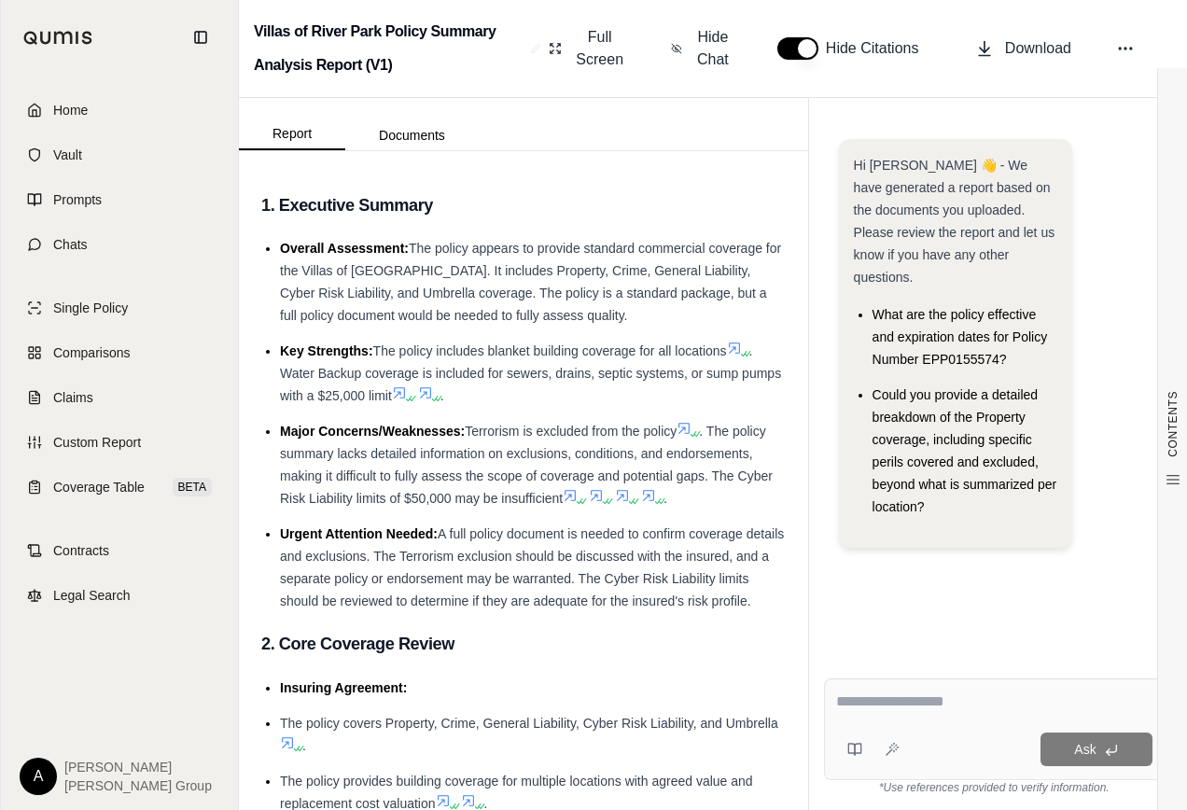
click at [909, 694] on textarea at bounding box center [994, 701] width 316 height 22
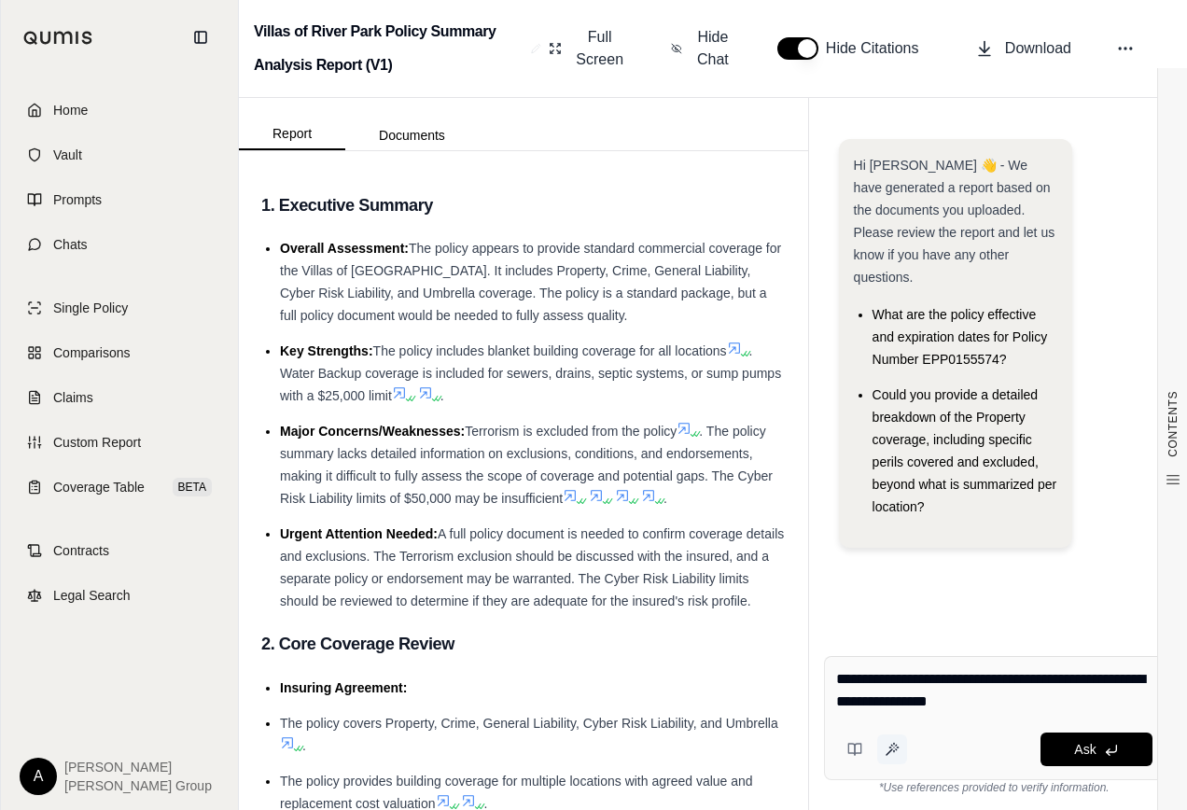
type textarea "**********"
click at [887, 752] on icon at bounding box center [892, 749] width 15 height 15
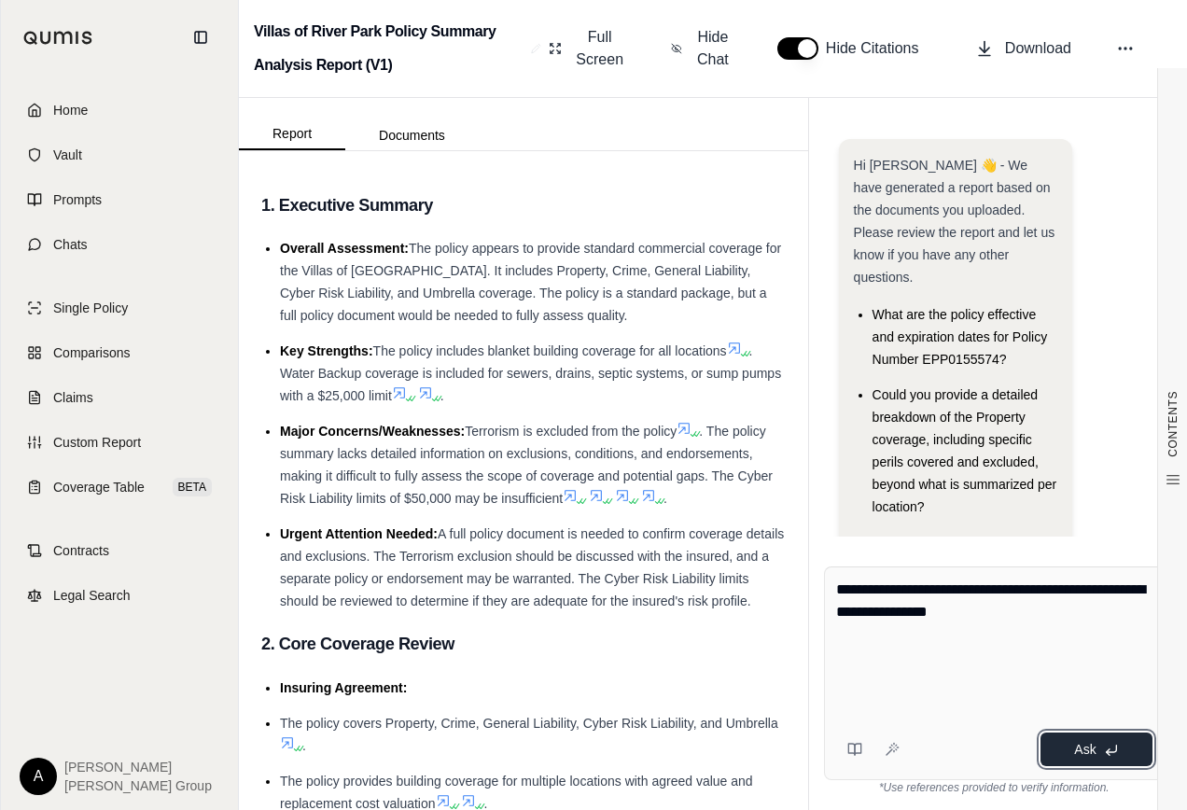
click at [1079, 752] on span "Ask" at bounding box center [1084, 749] width 21 height 15
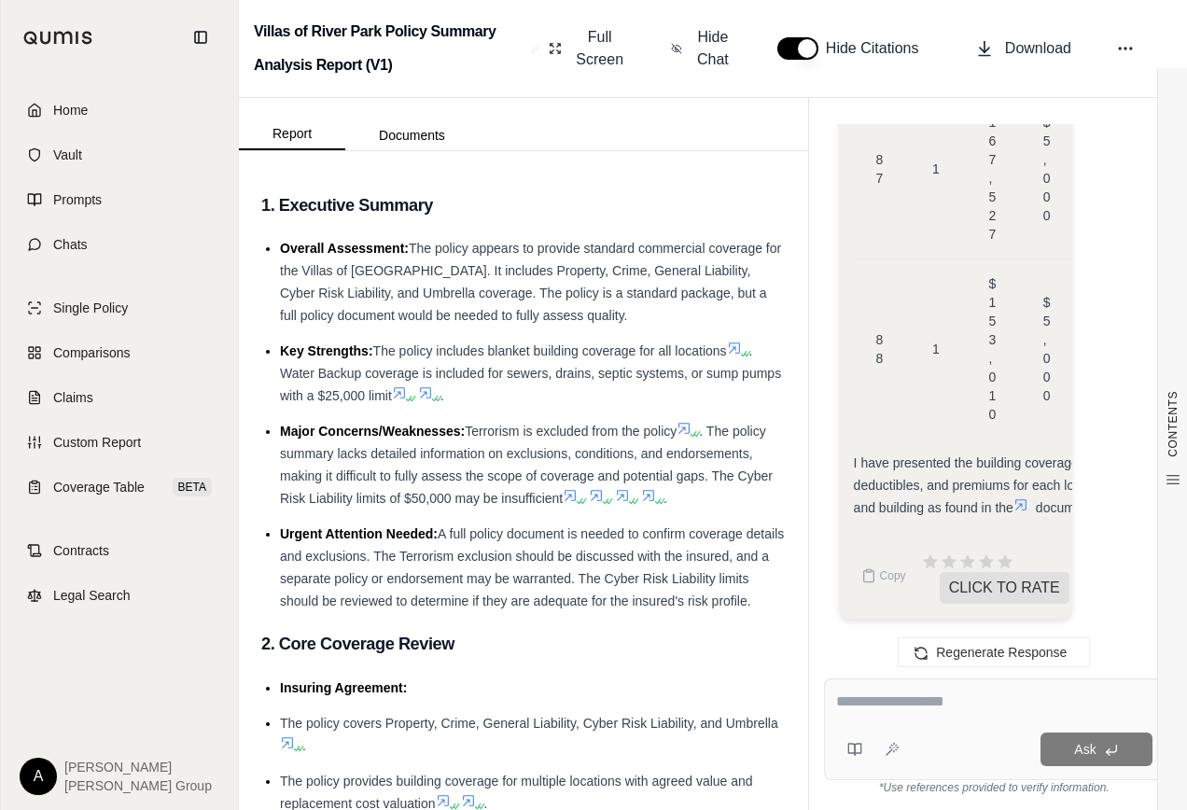
scroll to position [17725, 0]
click at [888, 577] on span "Copy" at bounding box center [893, 575] width 26 height 15
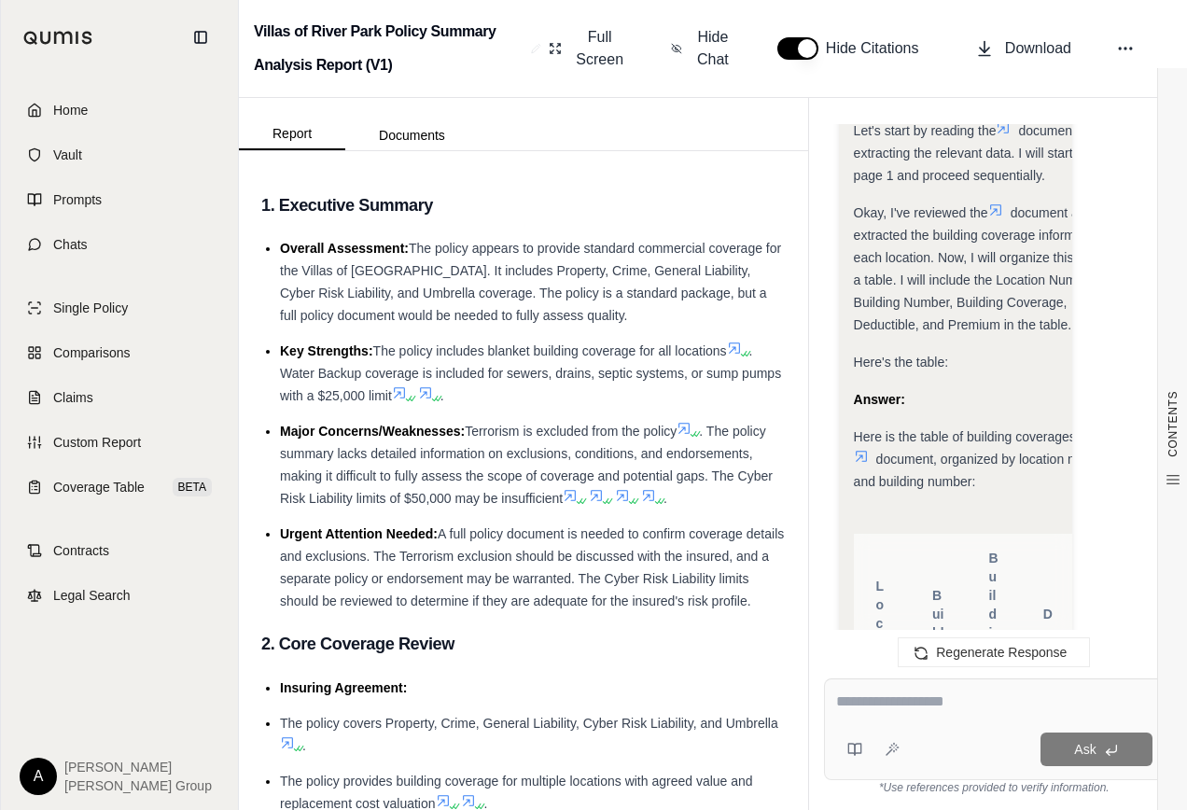
scroll to position [1677, 0]
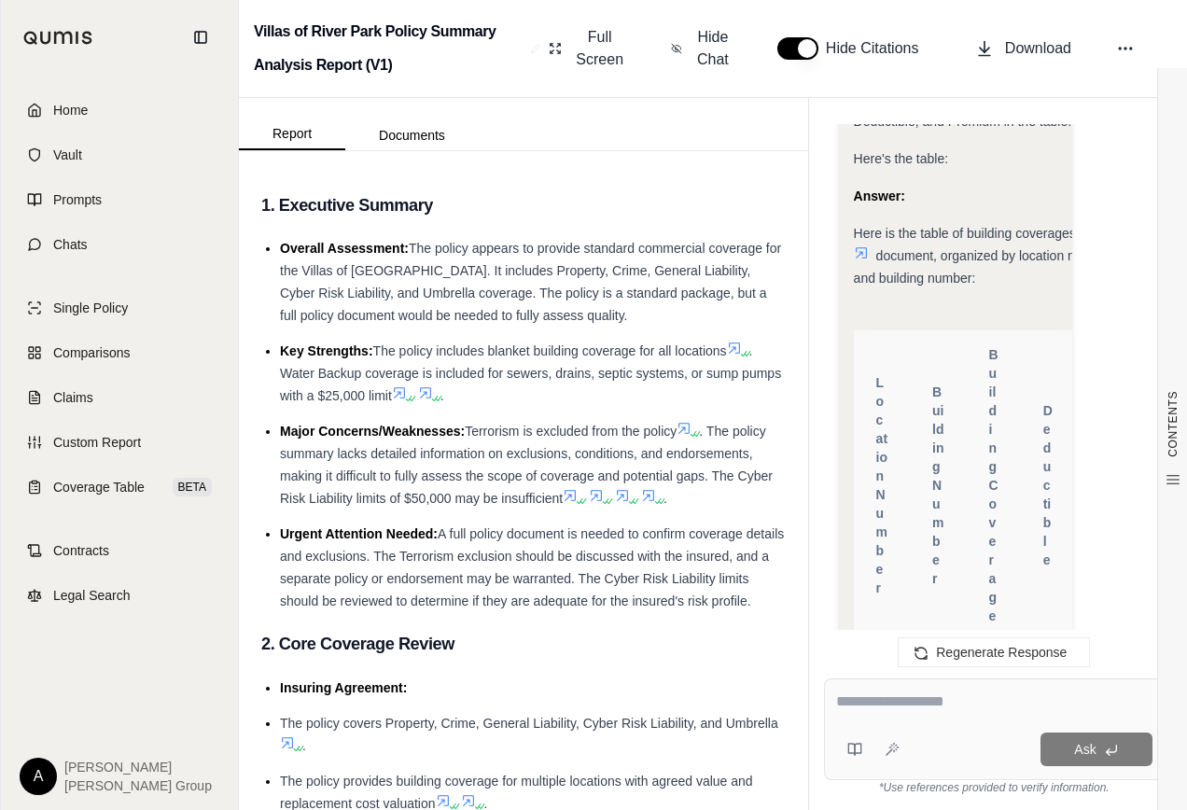
click at [868, 375] on th "Location Number" at bounding box center [882, 485] width 56 height 311
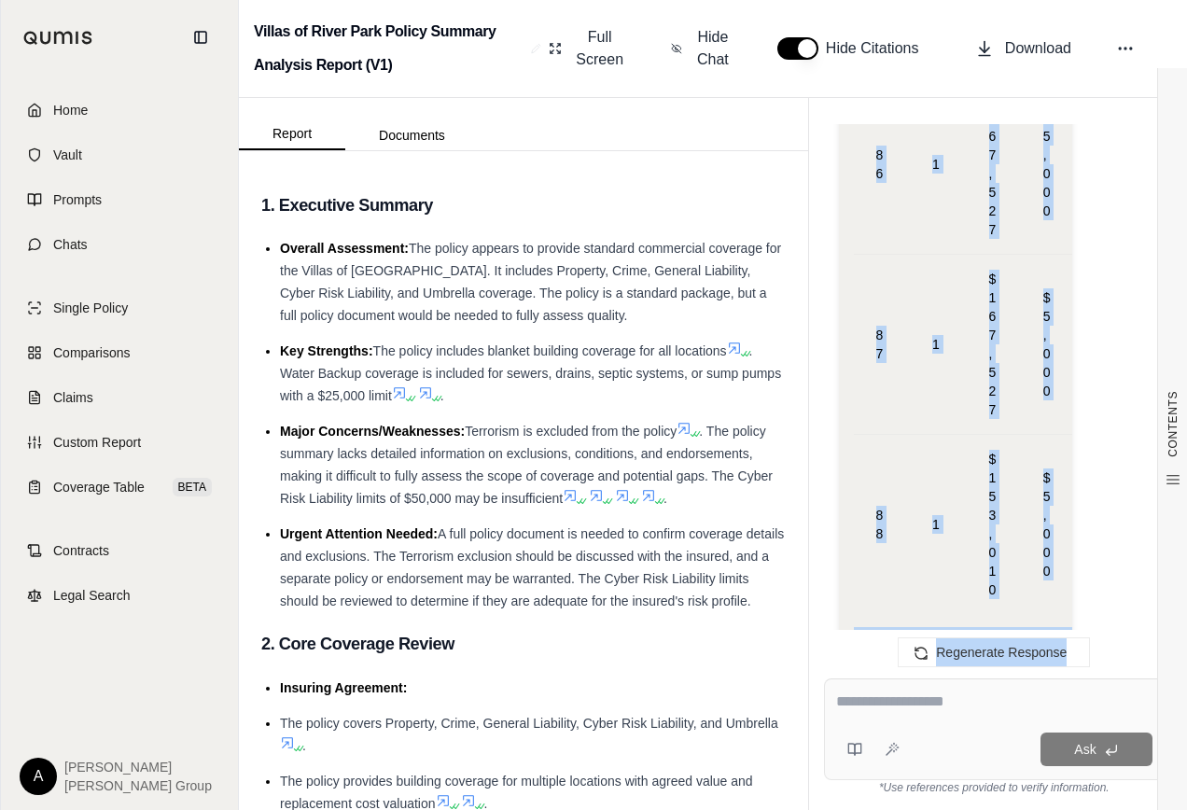
scroll to position [17725, 0]
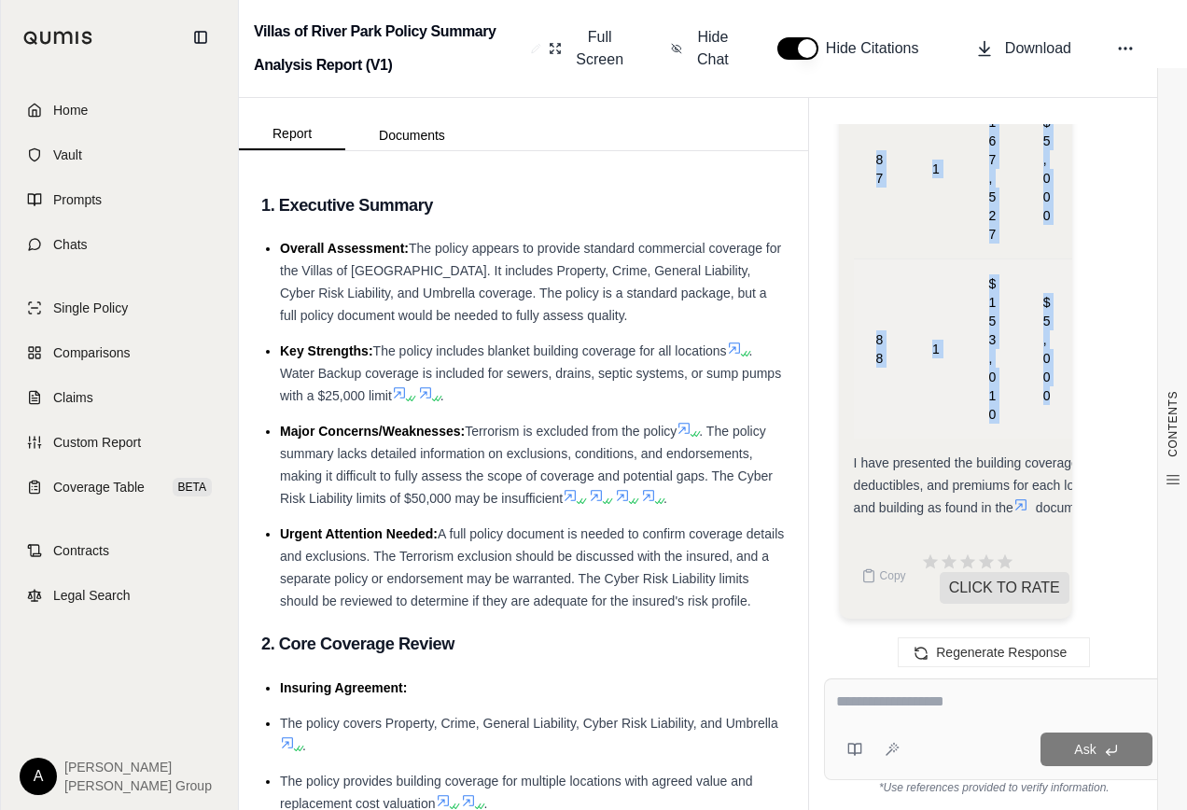
drag, startPoint x: 877, startPoint y: 380, endPoint x: 1063, endPoint y: 411, distance: 188.2
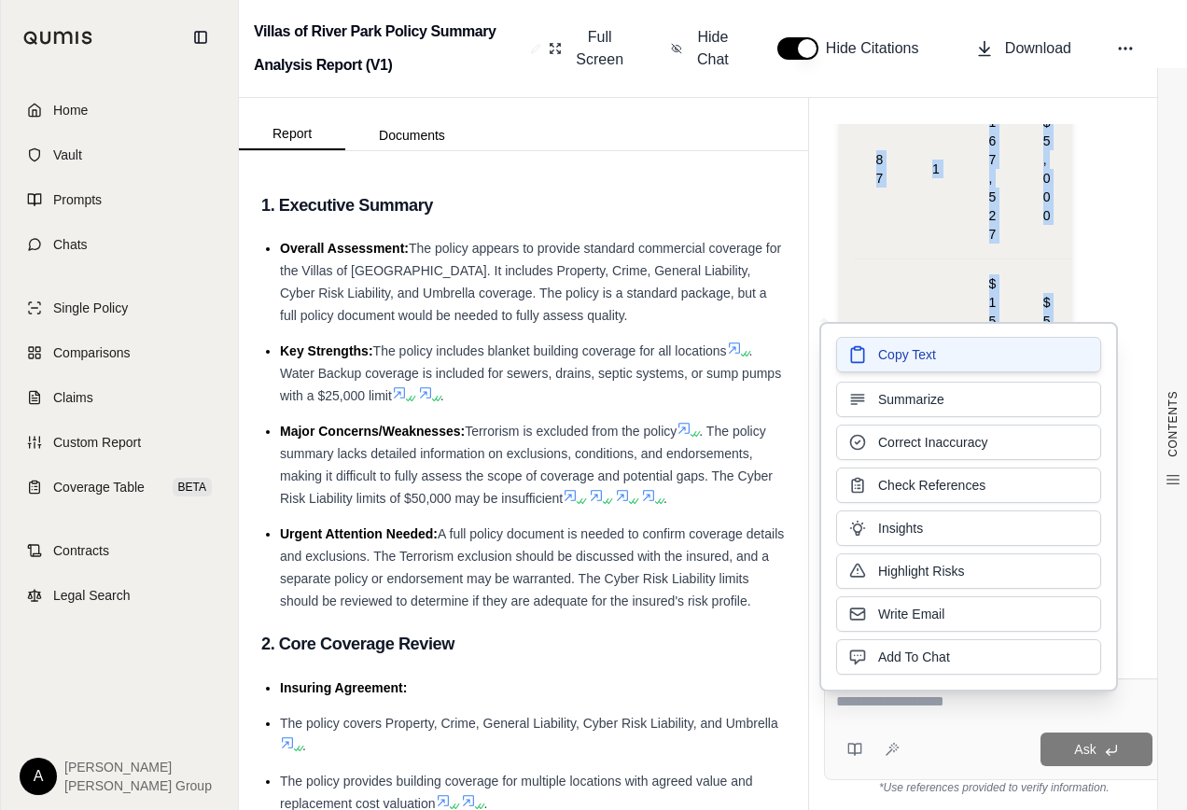
click at [899, 350] on span "Copy Text" at bounding box center [907, 354] width 58 height 19
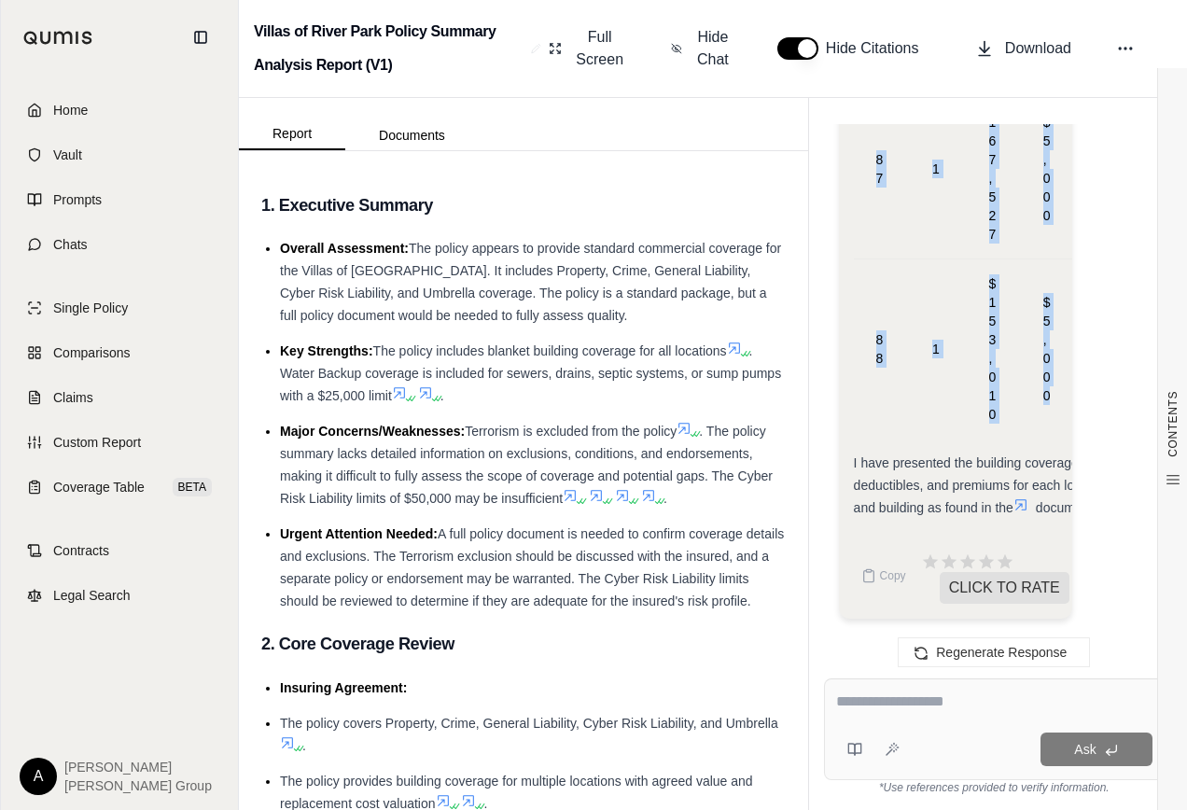
click at [96, 787] on span "[PERSON_NAME] Group" at bounding box center [137, 785] width 147 height 19
click at [32, 772] on html "Home Vault Prompts Chats Single Policy Comparisons Claims Custom Report Coverag…" at bounding box center [593, 405] width 1187 height 810
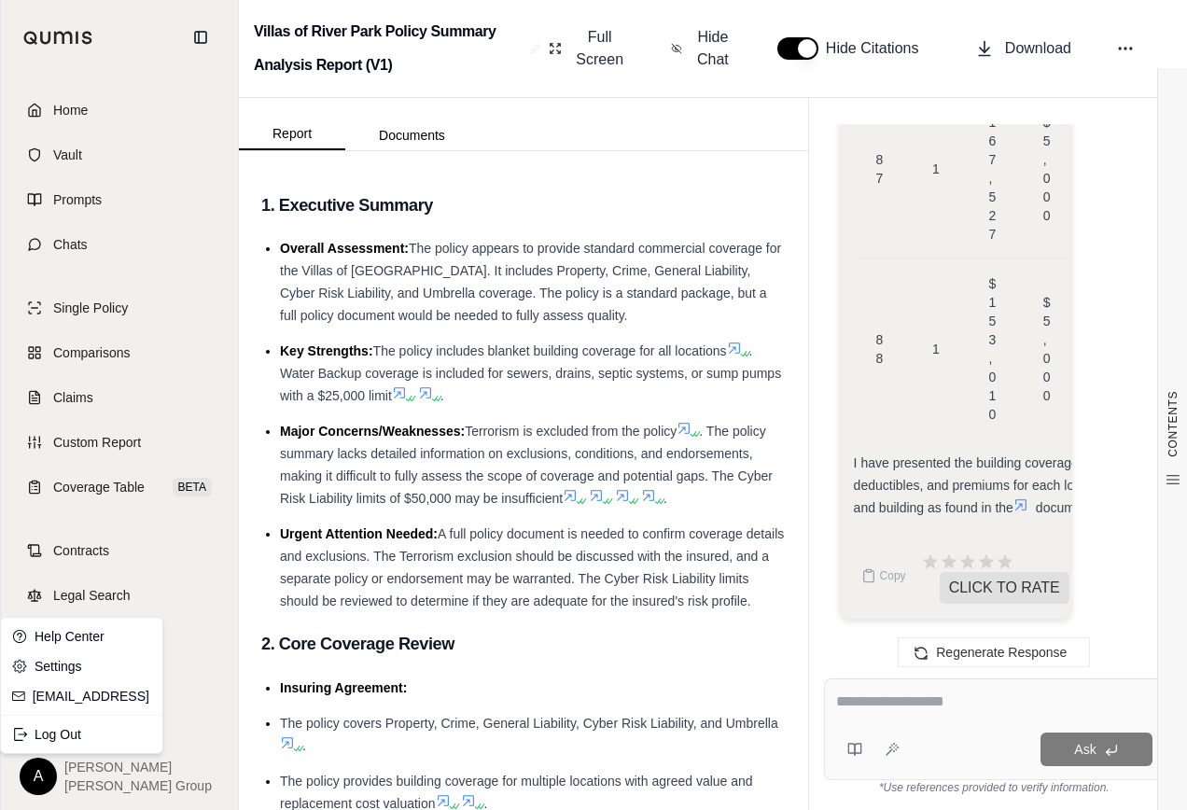
click at [77, 695] on link "[EMAIL_ADDRESS]" at bounding box center [92, 696] width 119 height 19
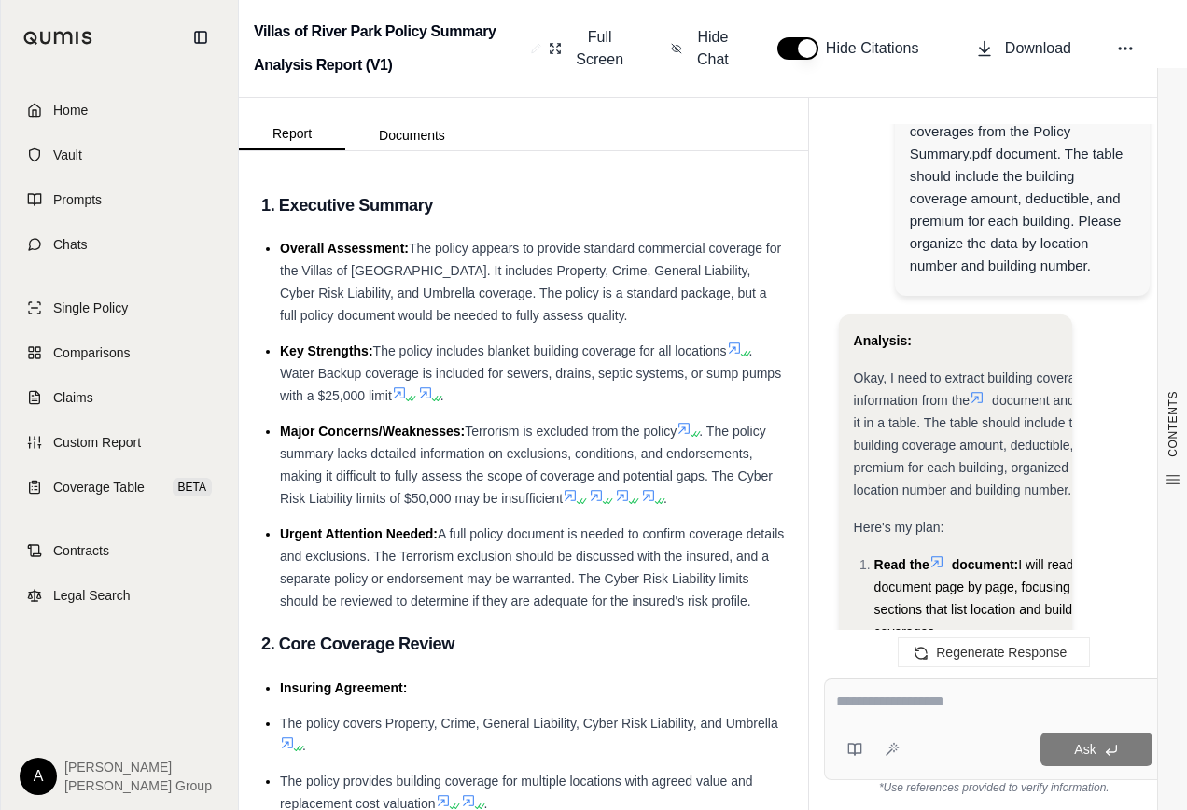
scroll to position [184, 0]
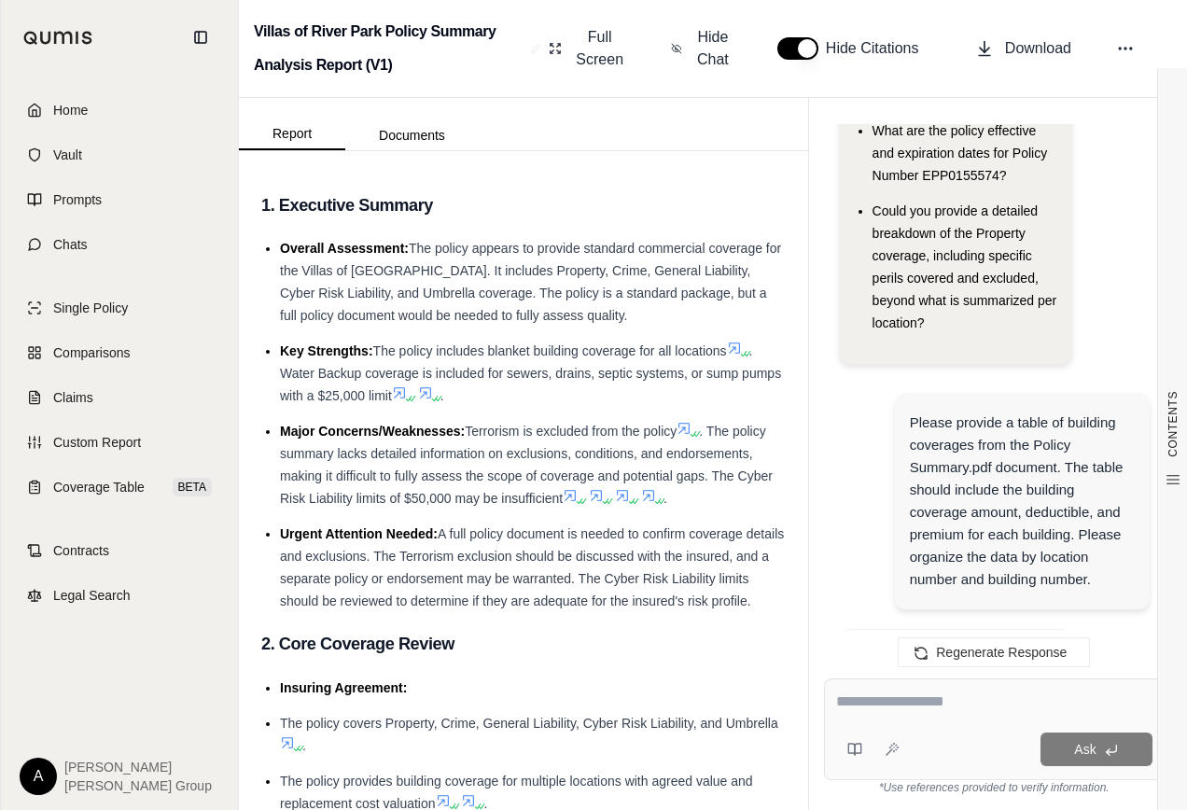
click at [913, 411] on div "Please provide a table of building coverages from the Policy Summary.pdf docume…" at bounding box center [1022, 500] width 225 height 179
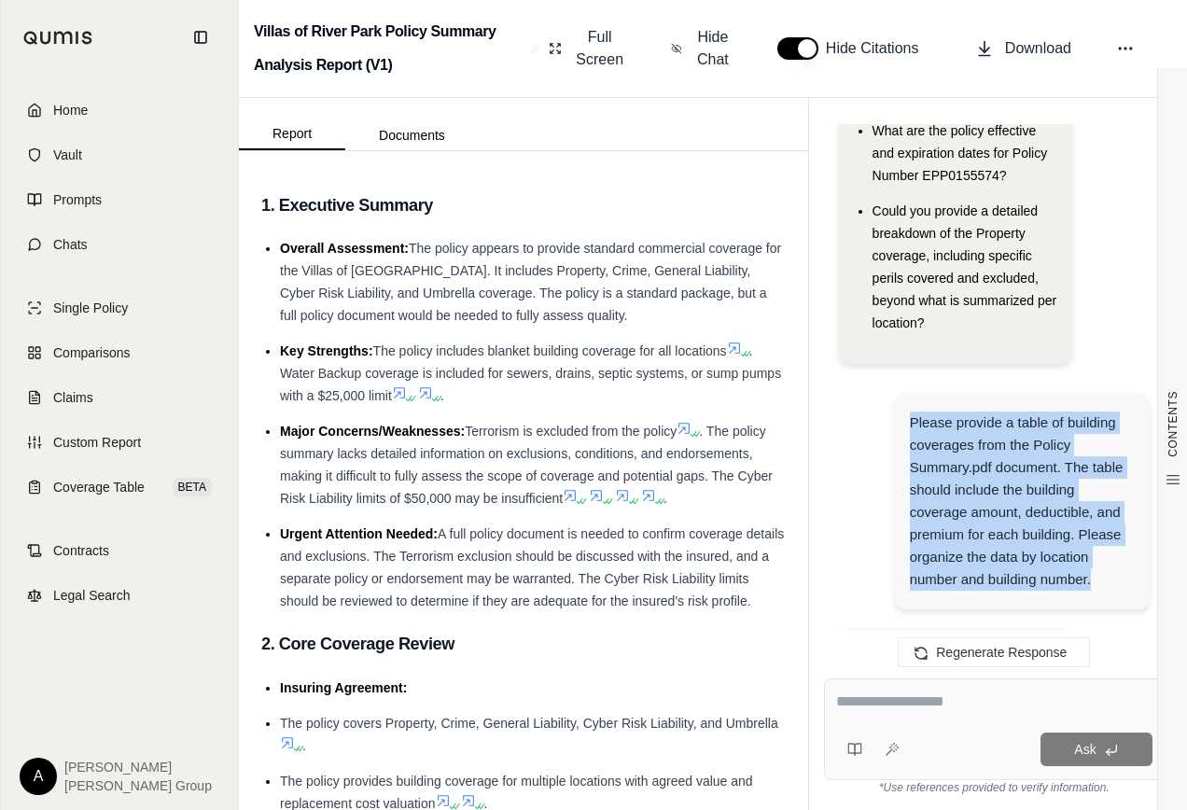
drag, startPoint x: 909, startPoint y: 396, endPoint x: 1098, endPoint y: 554, distance: 247.0
click at [1098, 554] on div "Please provide a table of building coverages from the Policy Summary.pdf docume…" at bounding box center [1022, 500] width 225 height 179
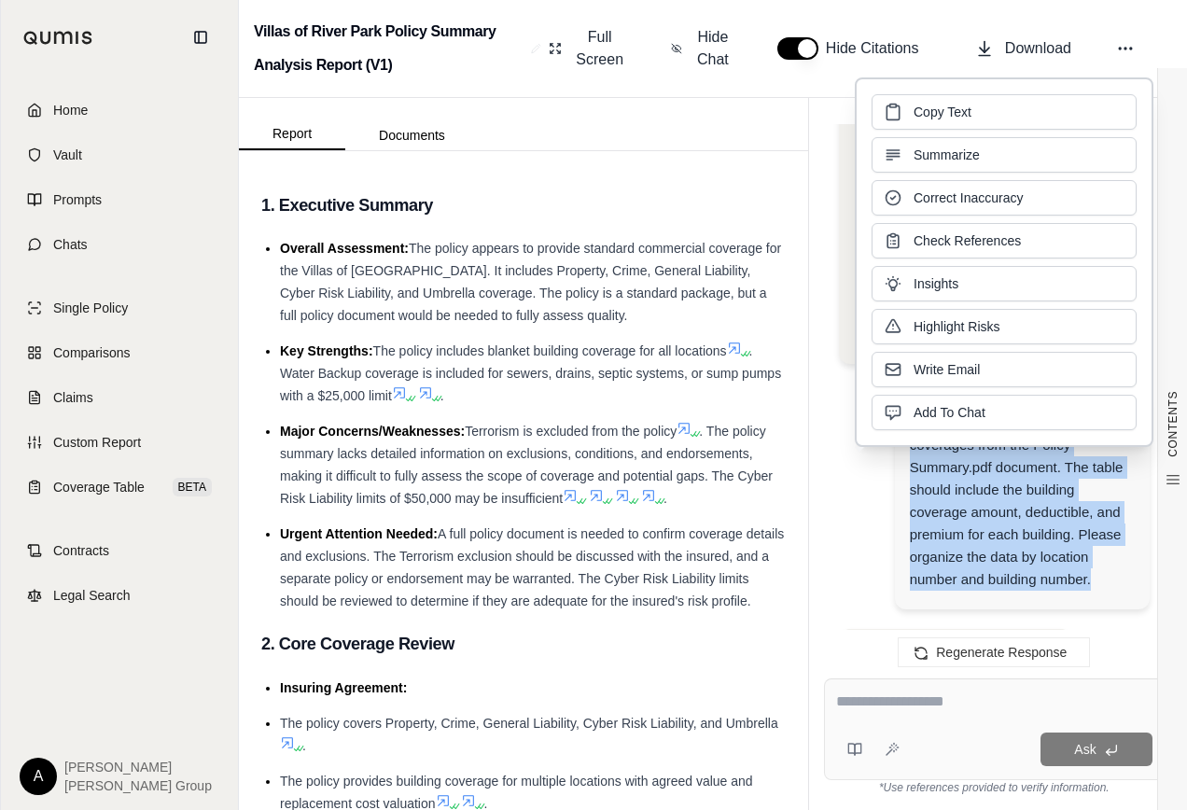
copy div "Please provide a table of building coverages from the Policy Summary.pdf docume…"
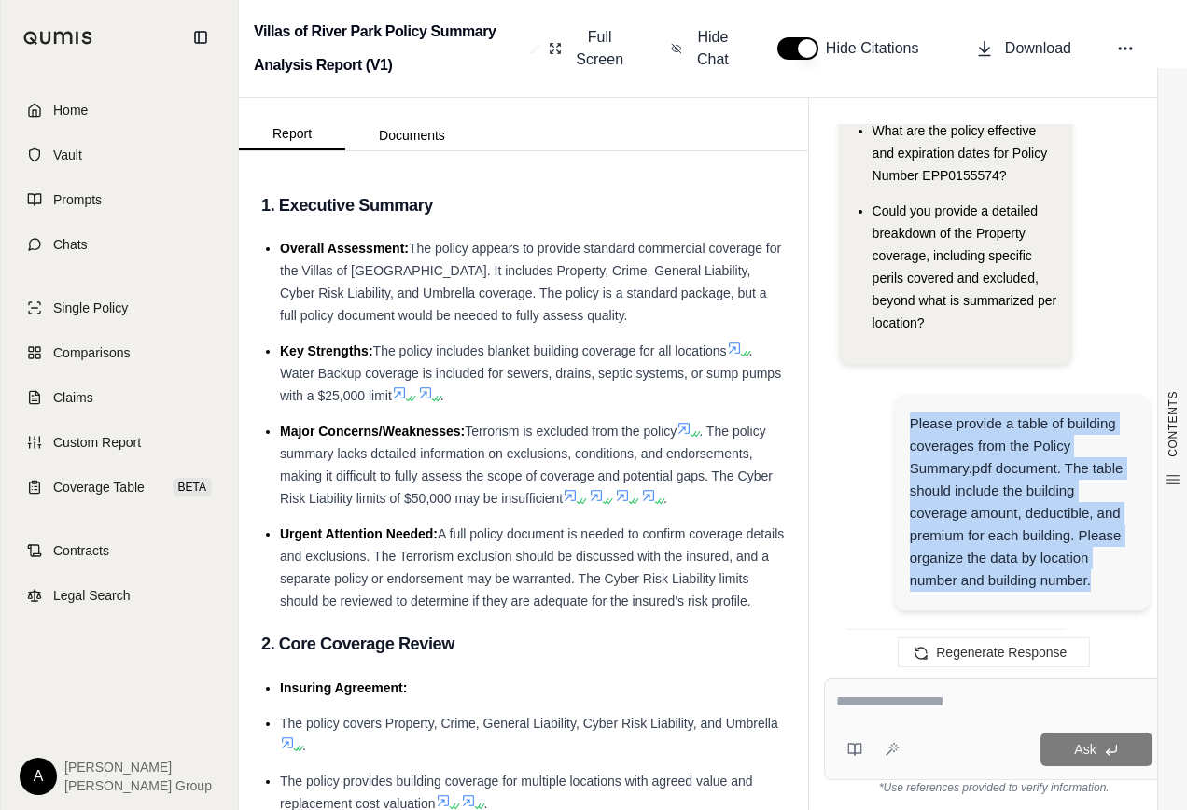
click at [880, 509] on div "Please provide a table of building coverages from the Policy Summary.pdf docume…" at bounding box center [994, 504] width 311 height 250
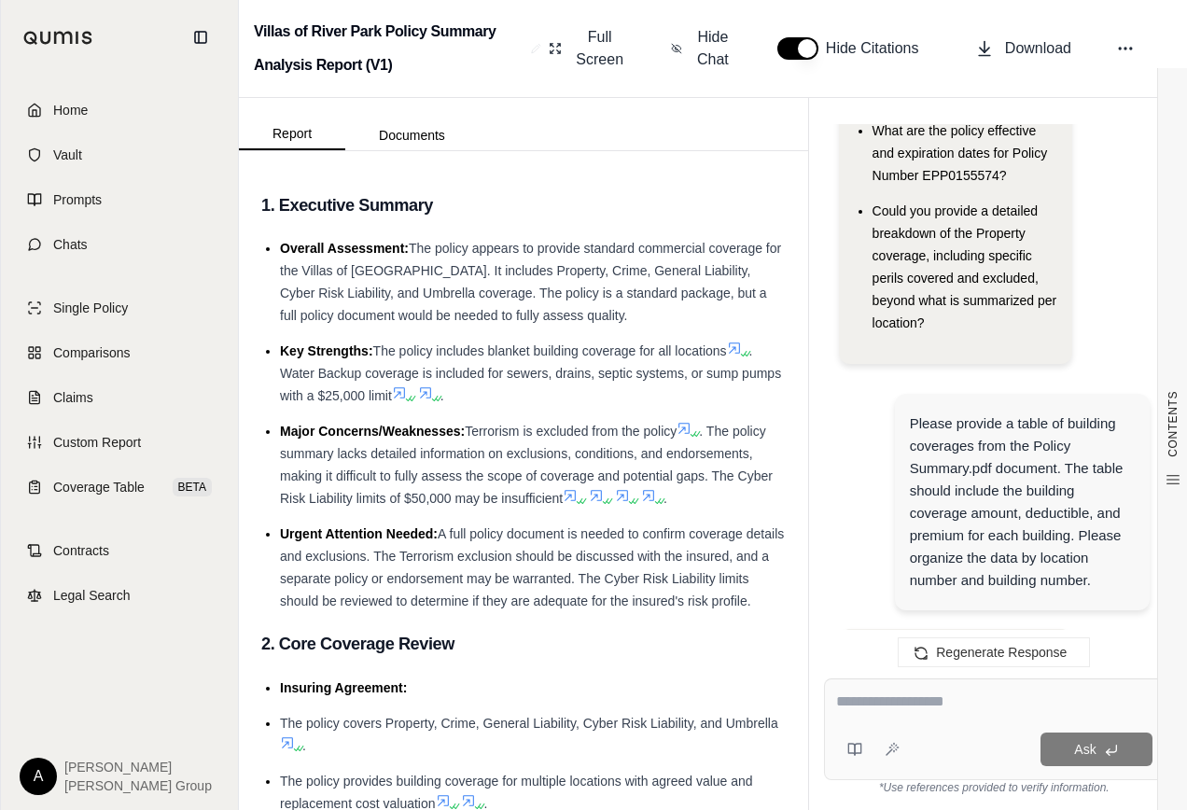
click at [981, 706] on textarea at bounding box center [994, 701] width 316 height 22
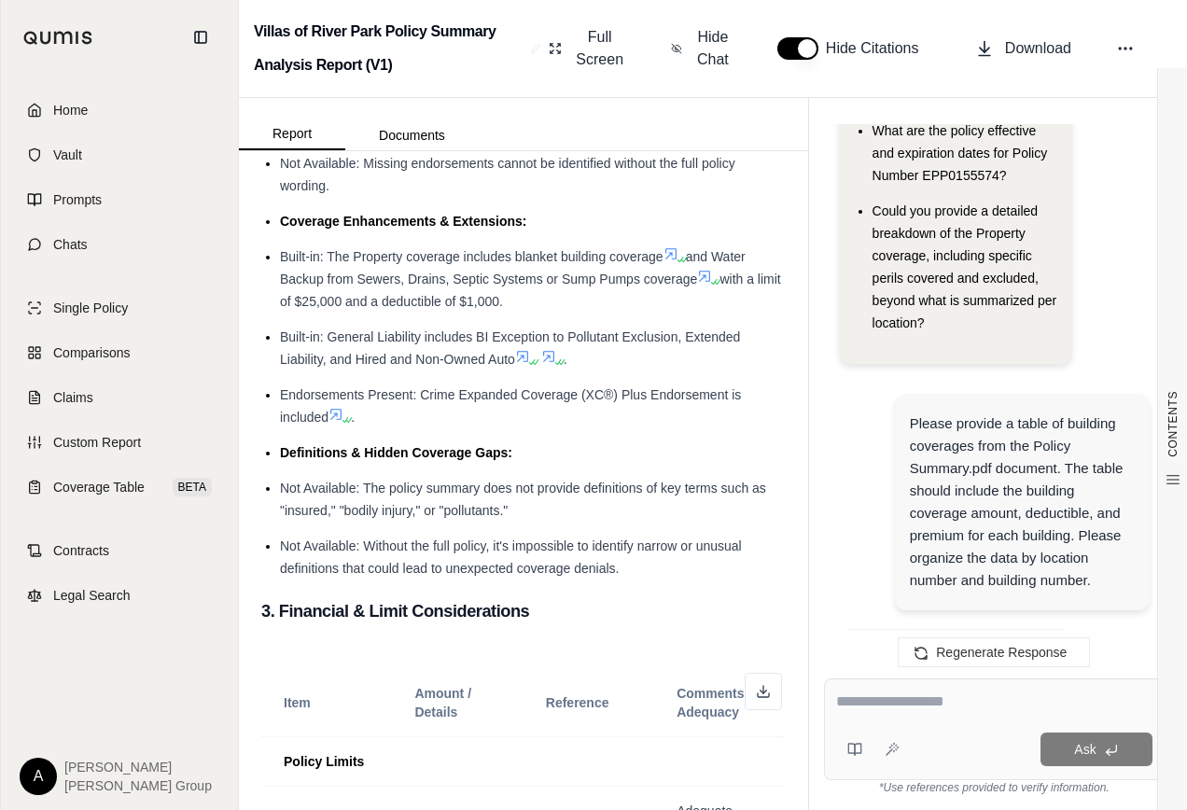
scroll to position [933, 0]
